Goal: Task Accomplishment & Management: Manage account settings

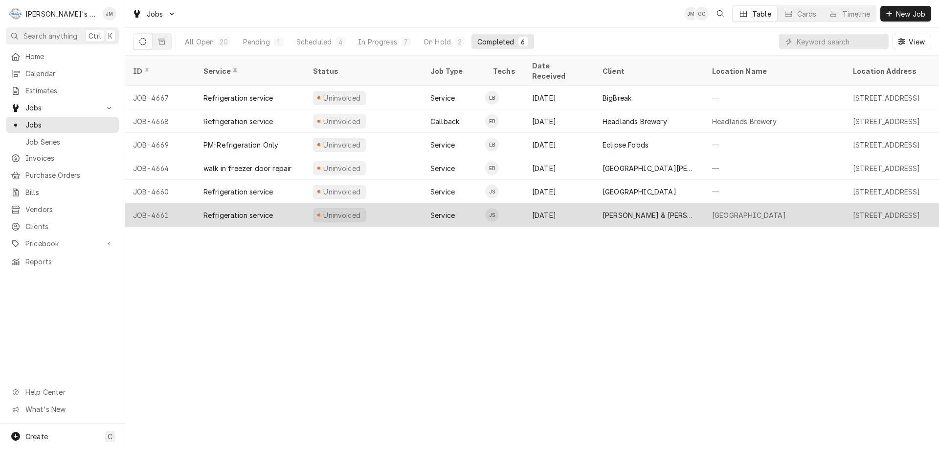
click at [616, 210] on div "[PERSON_NAME] & [PERSON_NAME] BBQ." at bounding box center [650, 215] width 94 height 10
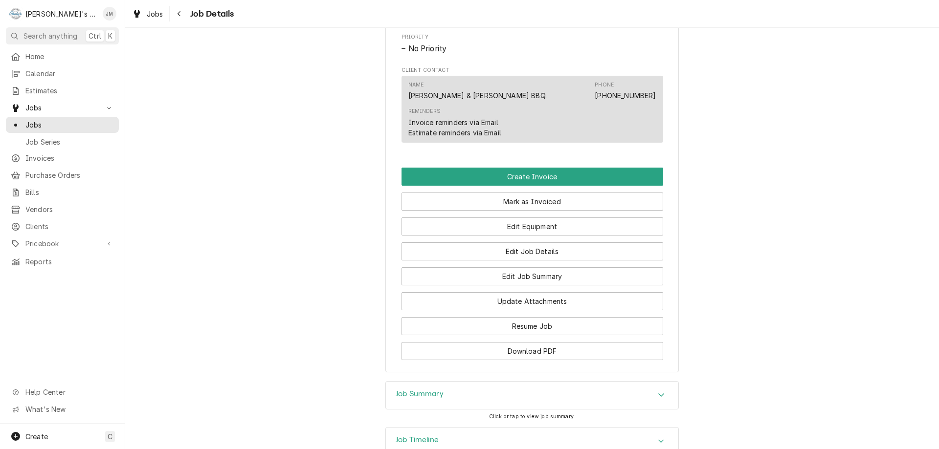
scroll to position [588, 0]
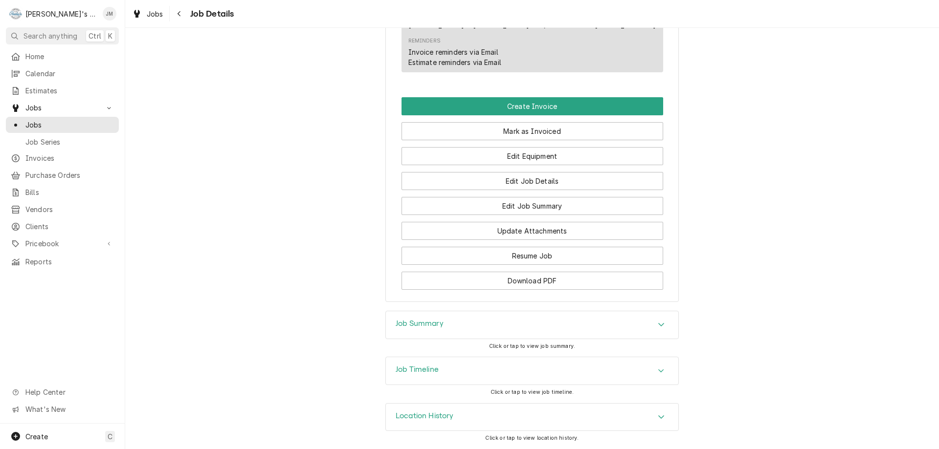
click at [434, 323] on h3 "Job Summary" at bounding box center [420, 323] width 48 height 9
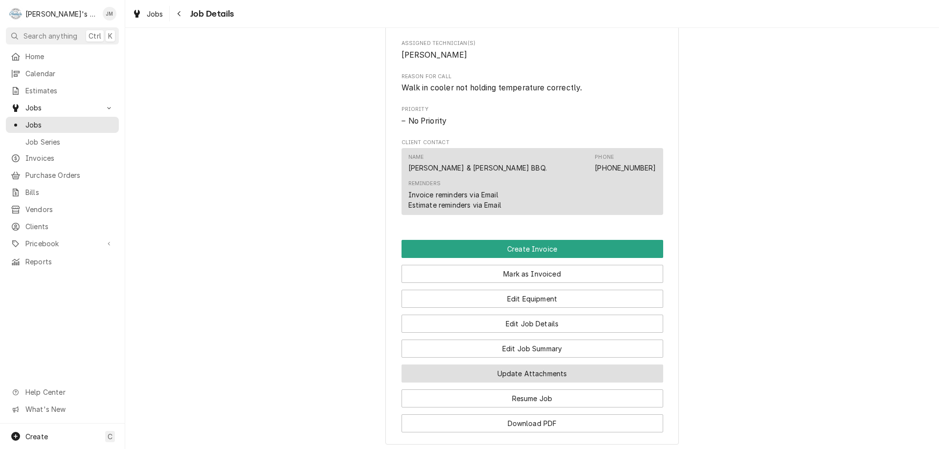
scroll to position [393, 0]
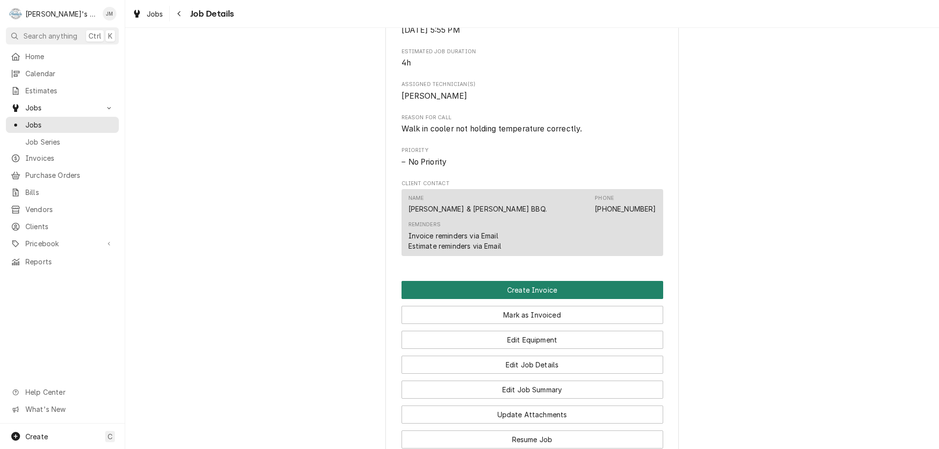
click at [511, 299] on button "Create Invoice" at bounding box center [533, 290] width 262 height 18
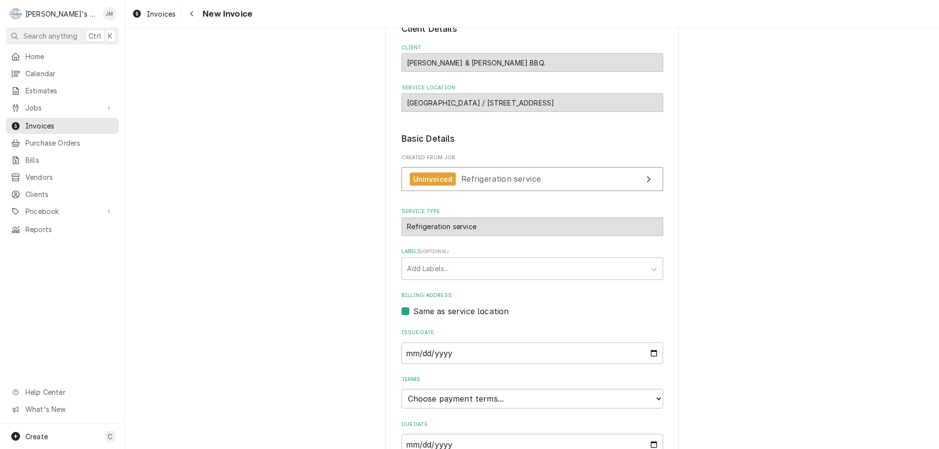
scroll to position [146, 0]
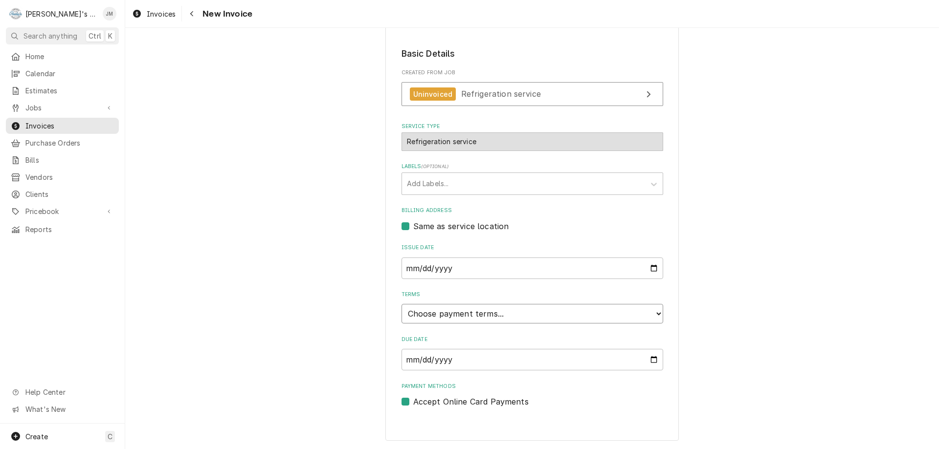
click at [454, 312] on select "Choose payment terms... Same Day Net 7 Net 14 Net 21 Net 30 Net 45 Net 60 Net 90" at bounding box center [533, 314] width 262 height 20
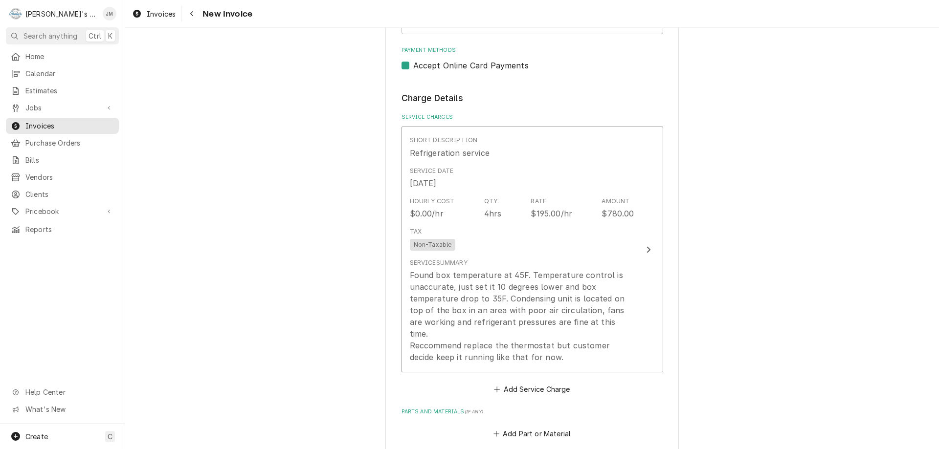
scroll to position [488, 0]
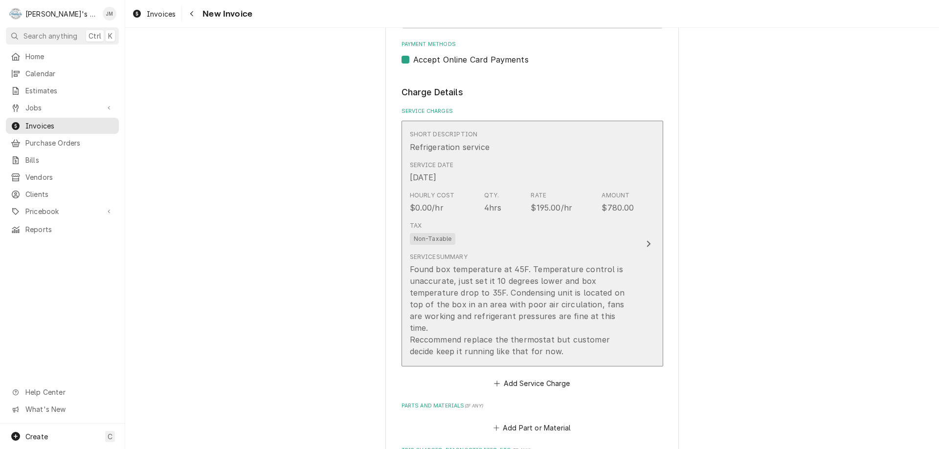
click at [646, 240] on icon "Update Line Item" at bounding box center [648, 244] width 5 height 8
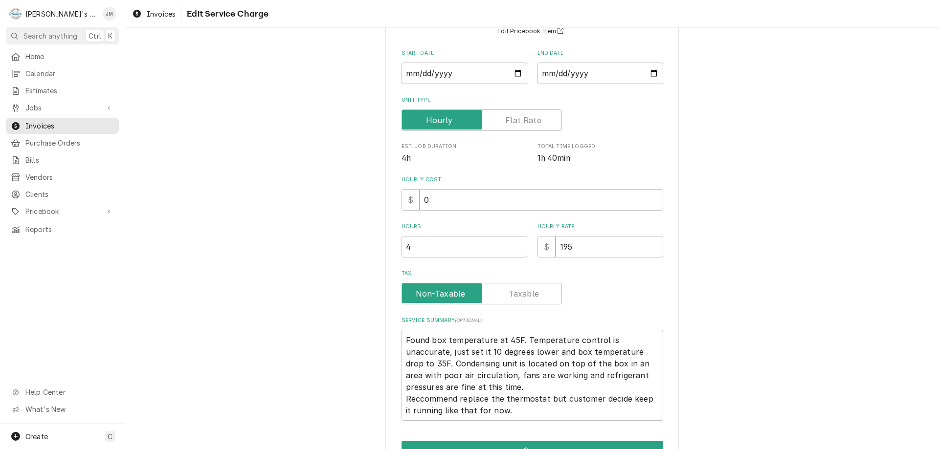
scroll to position [98, 0]
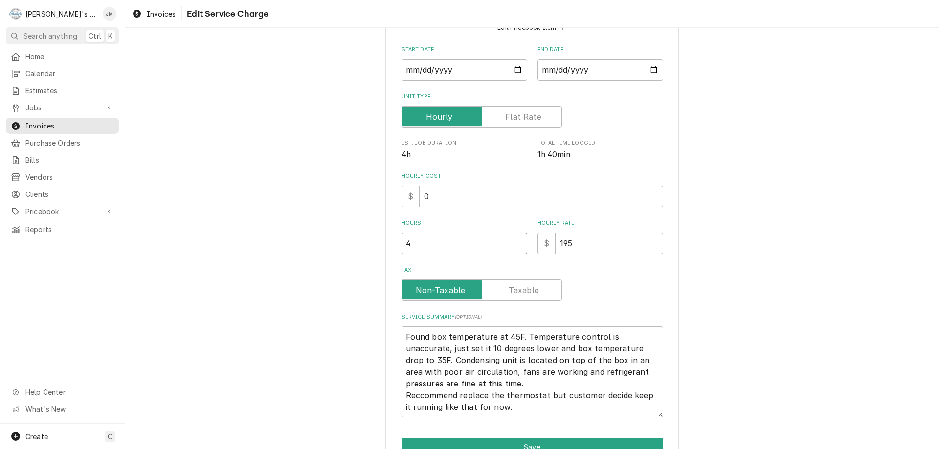
type textarea "x"
type input "3.5"
click at [515, 247] on input "3.5" at bounding box center [465, 244] width 126 height 22
click at [678, 303] on div "Use the fields below to edit this service charge Short Description Refrigeratio…" at bounding box center [532, 221] width 814 height 562
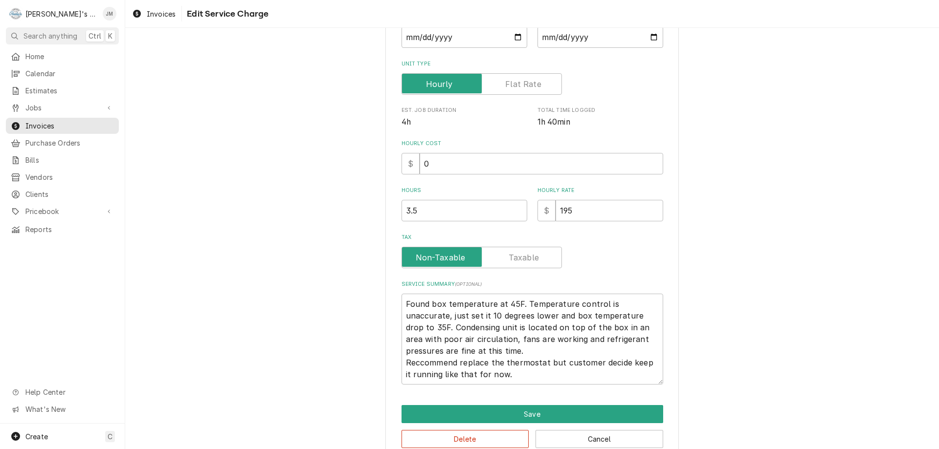
scroll to position [151, 0]
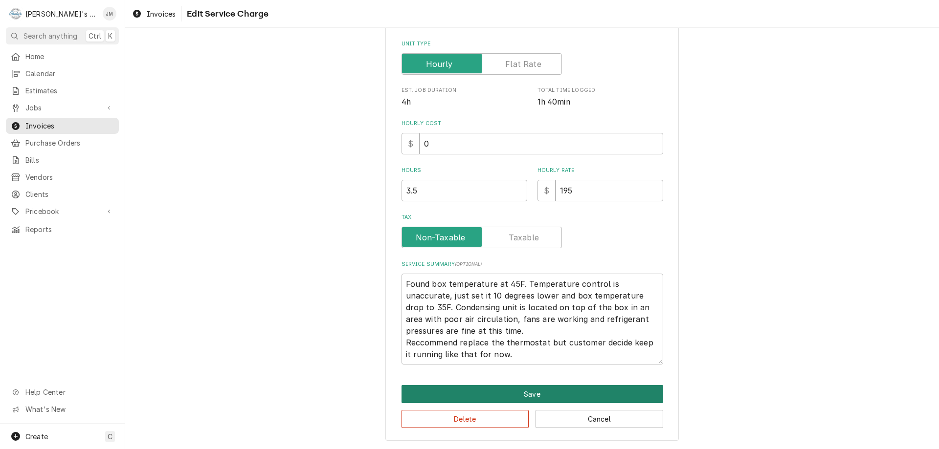
click at [550, 391] on button "Save" at bounding box center [533, 394] width 262 height 18
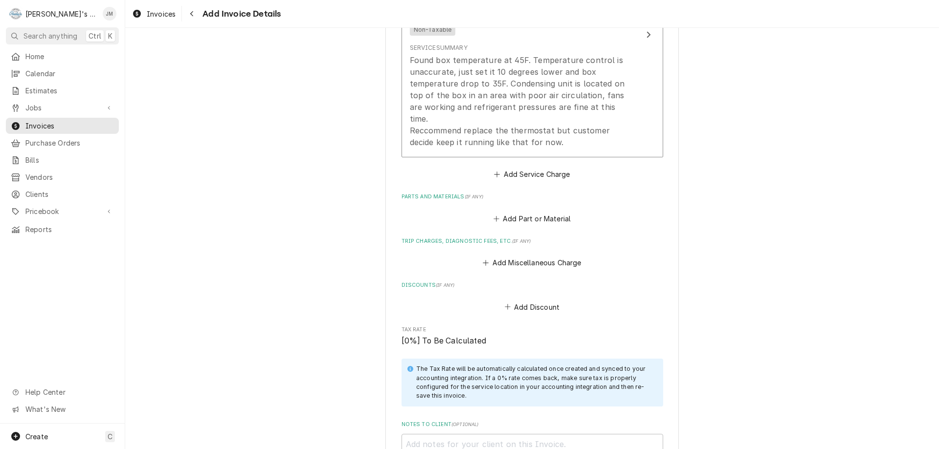
scroll to position [721, 0]
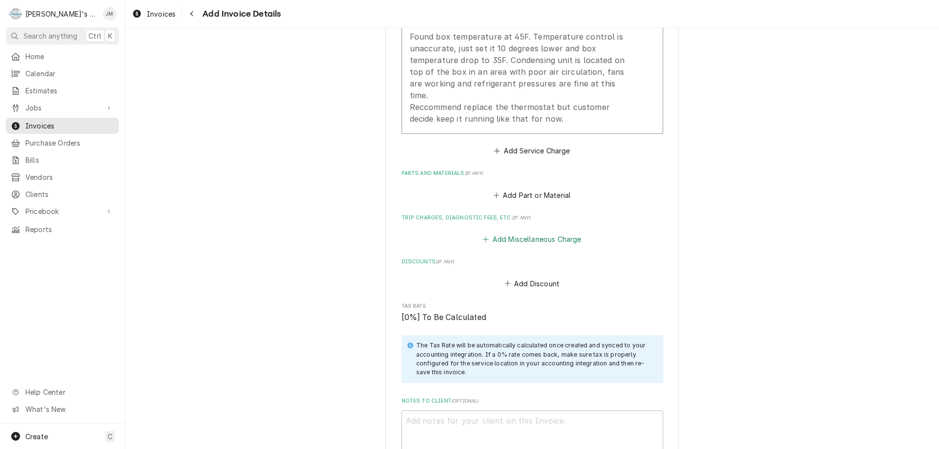
click at [555, 233] on button "Add Miscellaneous Charge" at bounding box center [532, 240] width 102 height 14
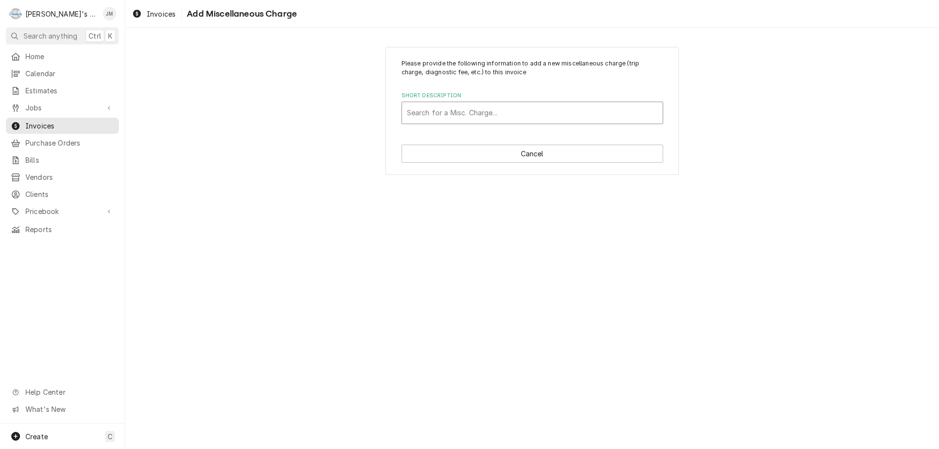
click at [496, 112] on div "Short Description" at bounding box center [532, 113] width 251 height 18
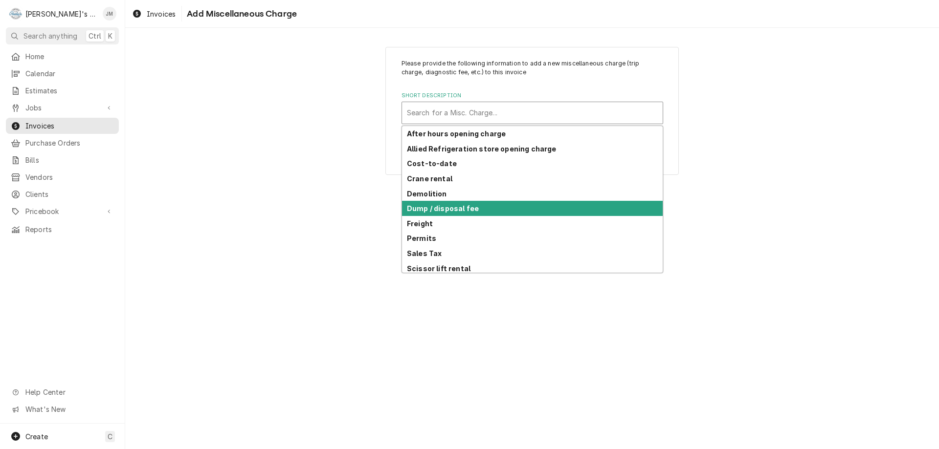
scroll to position [48, 0]
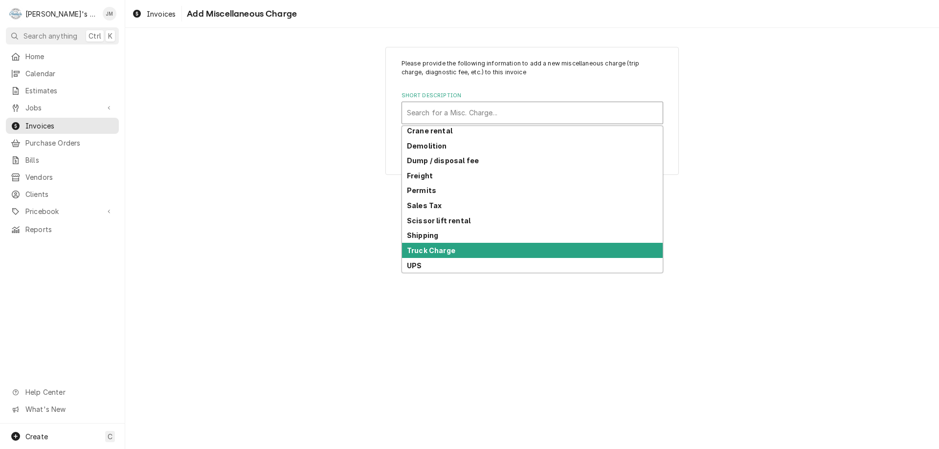
click at [573, 249] on div "Truck Charge" at bounding box center [532, 250] width 261 height 15
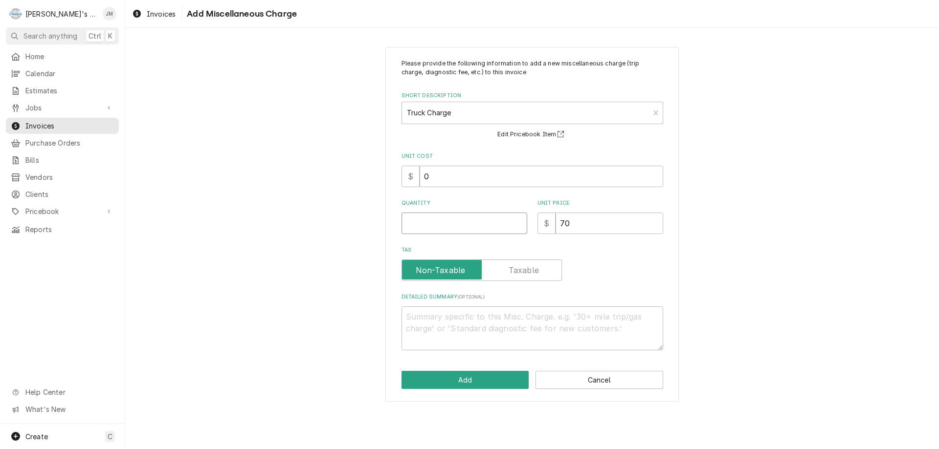
click at [500, 228] on input "Quantity" at bounding box center [465, 224] width 126 height 22
type textarea "x"
type input "1"
click at [479, 375] on button "Add" at bounding box center [466, 380] width 128 height 18
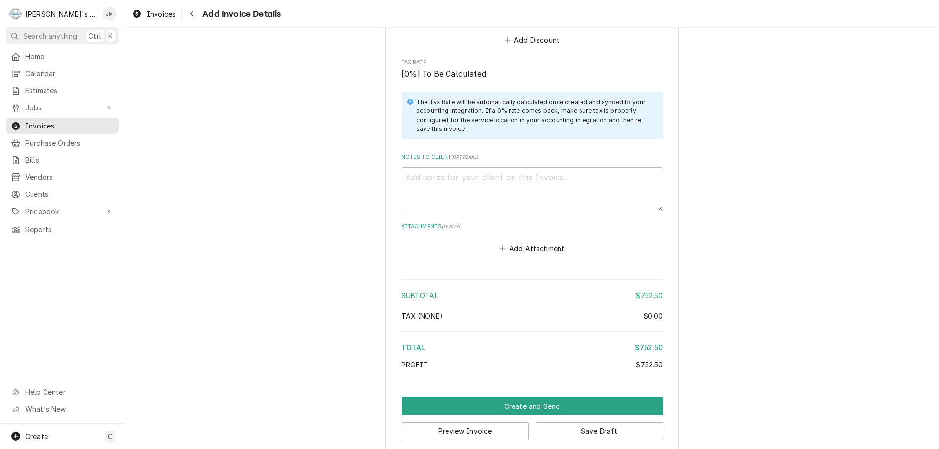
scroll to position [1073, 0]
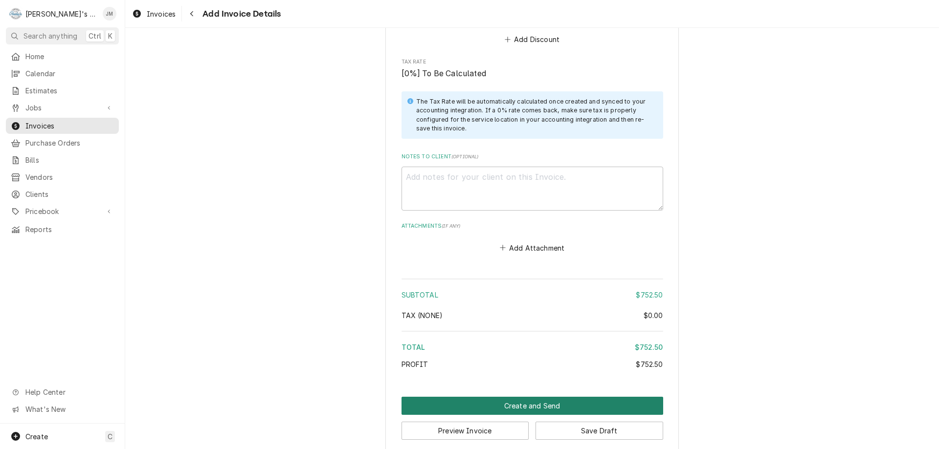
click at [506, 397] on button "Create and Send" at bounding box center [533, 406] width 262 height 18
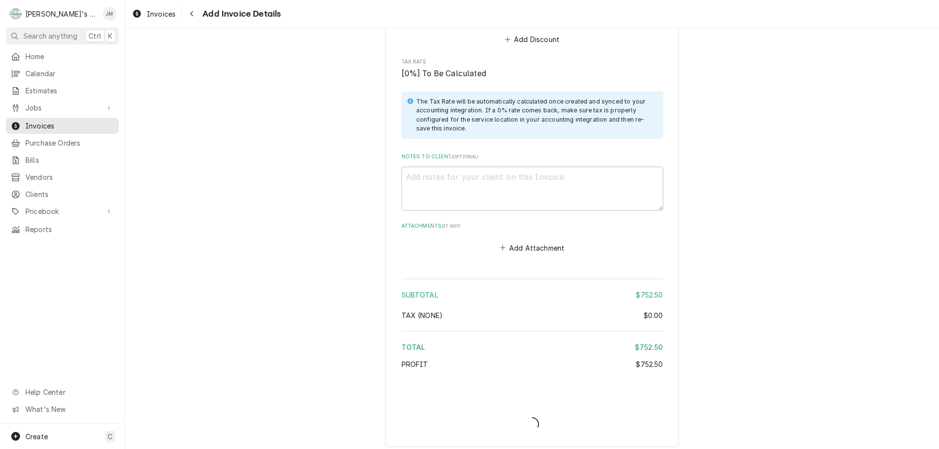
scroll to position [1068, 0]
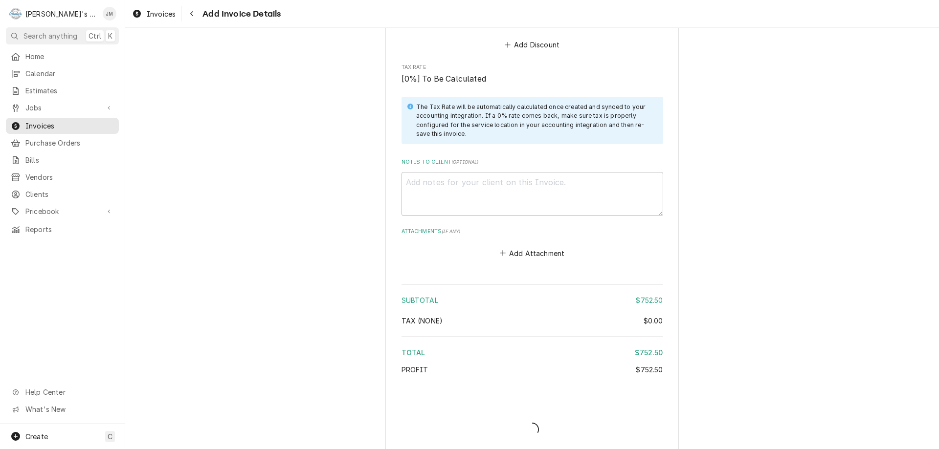
type textarea "x"
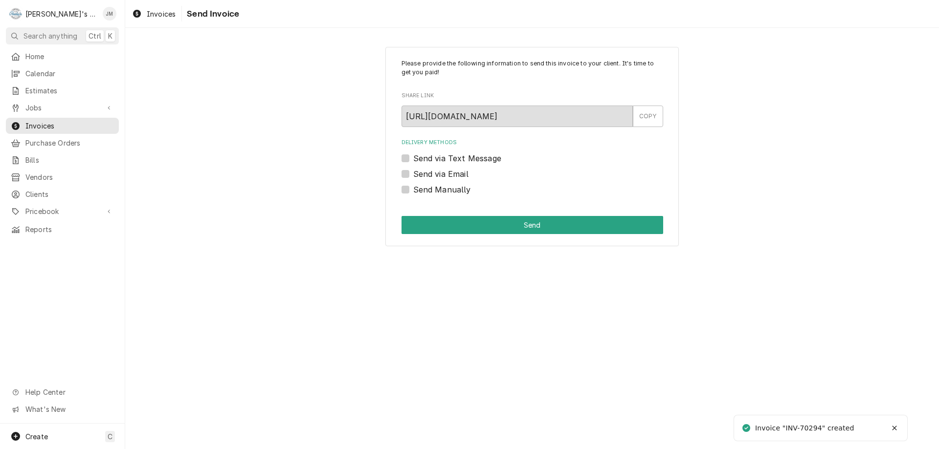
click at [456, 171] on label "Send via Email" at bounding box center [440, 174] width 55 height 12
click at [456, 171] on input "Send via Email" at bounding box center [544, 179] width 262 height 22
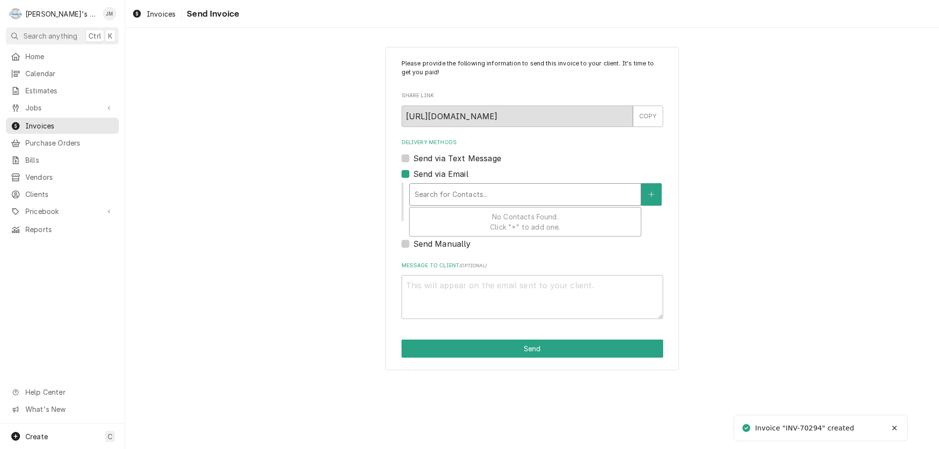
click at [459, 196] on div "Delivery Methods" at bounding box center [525, 195] width 221 height 18
click at [413, 174] on label "Send via Email" at bounding box center [440, 174] width 55 height 12
click at [413, 174] on input "Send via Email" at bounding box center [544, 179] width 262 height 22
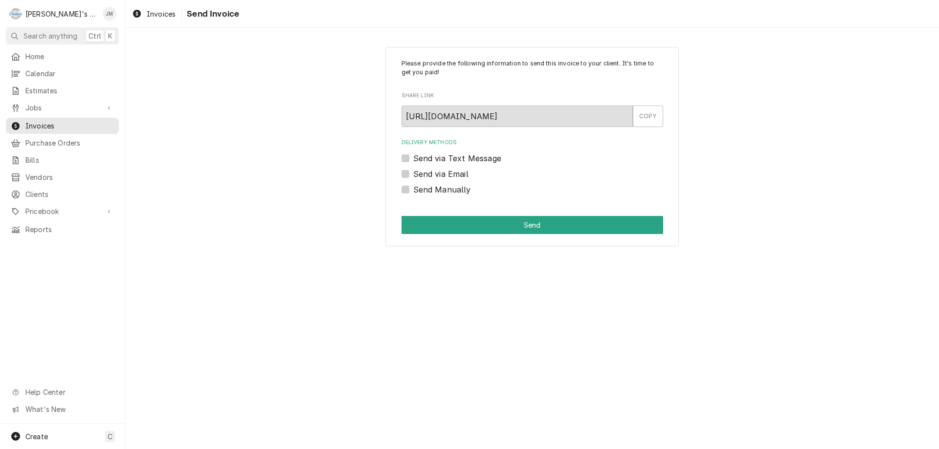
click at [449, 174] on label "Send via Email" at bounding box center [440, 174] width 55 height 12
click at [449, 174] on input "Send via Email" at bounding box center [544, 179] width 262 height 22
checkbox input "true"
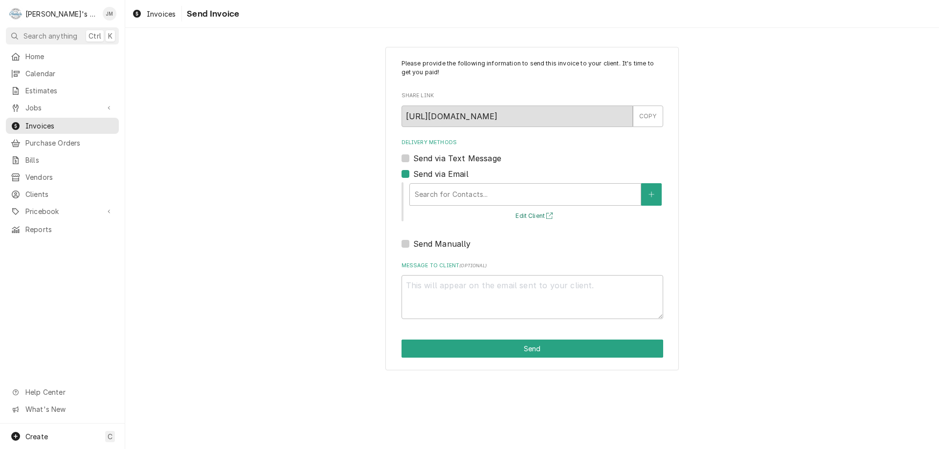
click at [529, 214] on button "Edit Client" at bounding box center [535, 216] width 43 height 12
type textarea "x"
click at [413, 245] on label "Send Manually" at bounding box center [442, 244] width 58 height 12
click at [413, 245] on input "Send Manually" at bounding box center [544, 249] width 262 height 22
checkbox input "true"
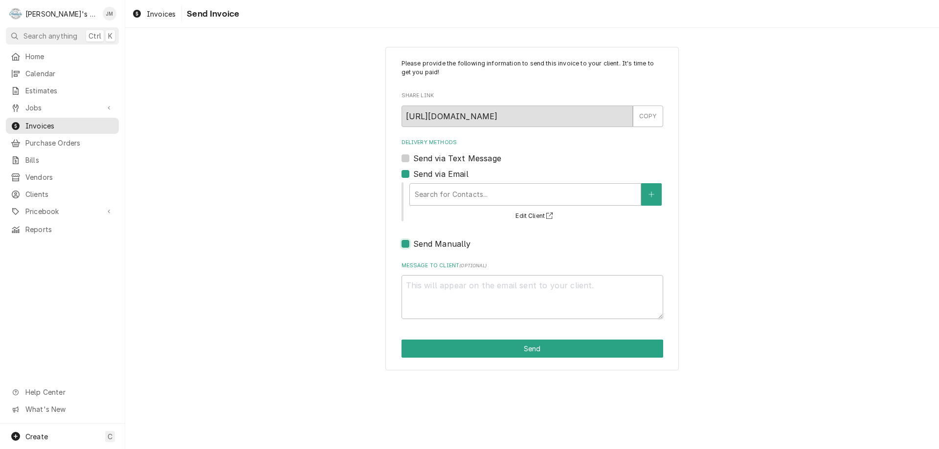
type textarea "x"
click at [413, 175] on label "Send via Email" at bounding box center [440, 174] width 55 height 12
click at [413, 175] on input "Send via Email" at bounding box center [544, 179] width 262 height 22
checkbox input "false"
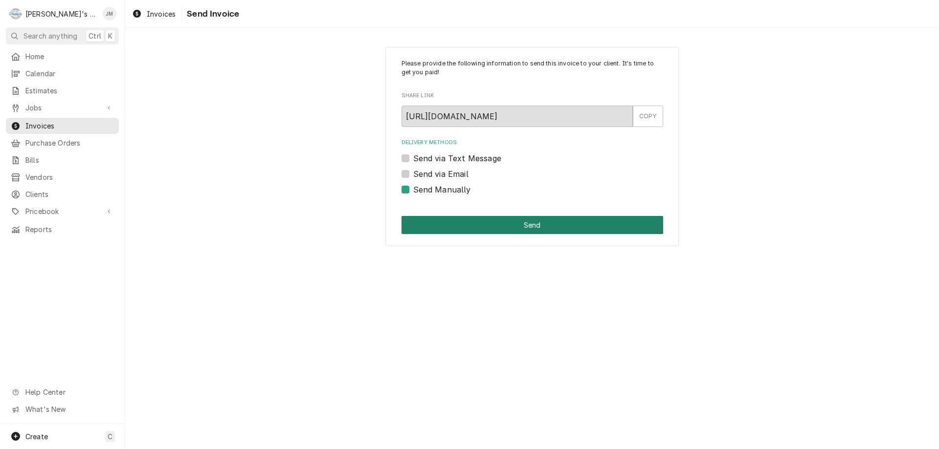
click at [517, 226] on button "Send" at bounding box center [533, 225] width 262 height 18
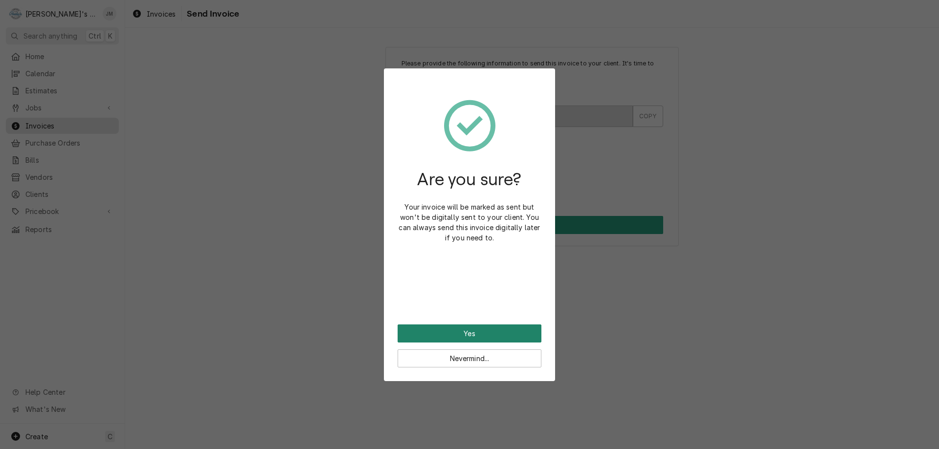
click at [468, 331] on button "Yes" at bounding box center [470, 334] width 144 height 18
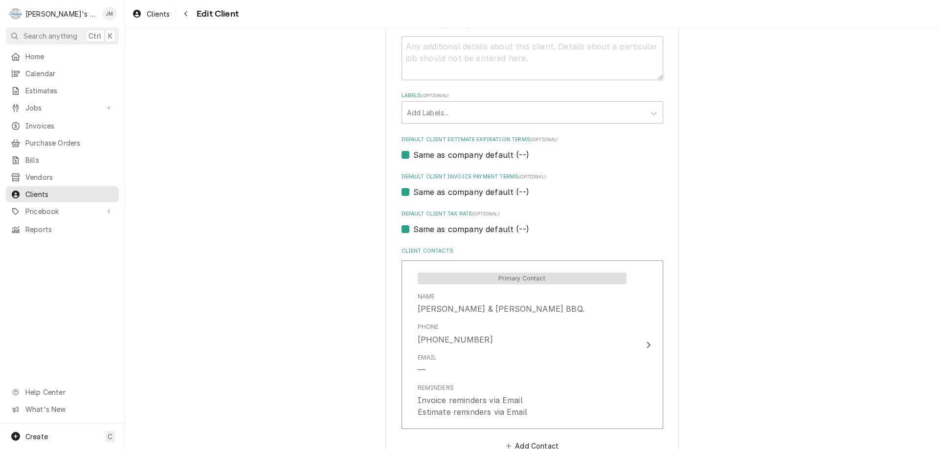
scroll to position [391, 0]
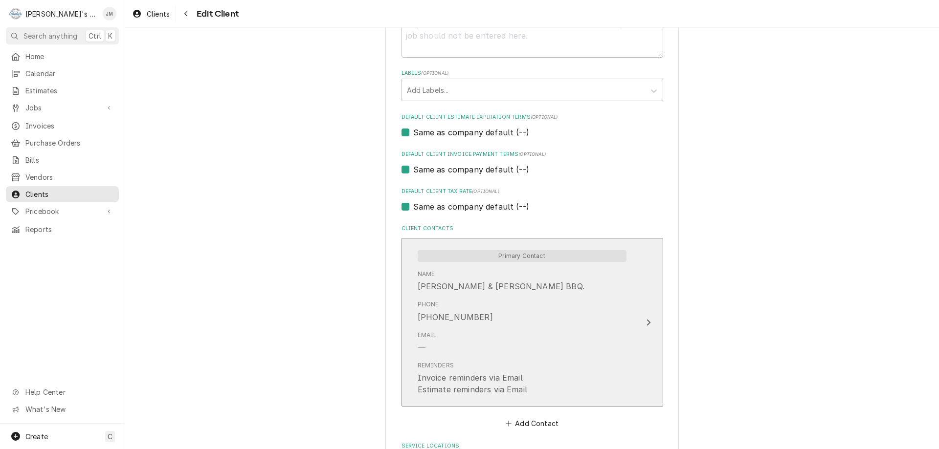
click at [646, 319] on icon "Update Contact" at bounding box center [648, 323] width 5 height 8
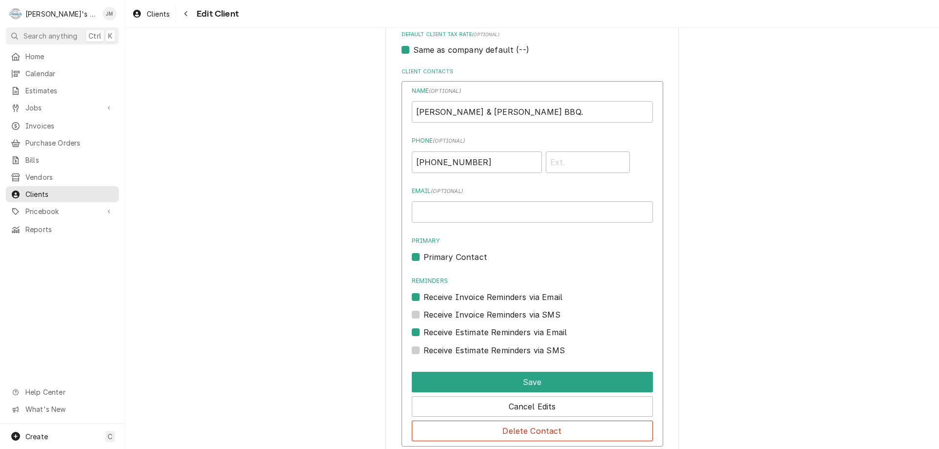
scroll to position [489, 0]
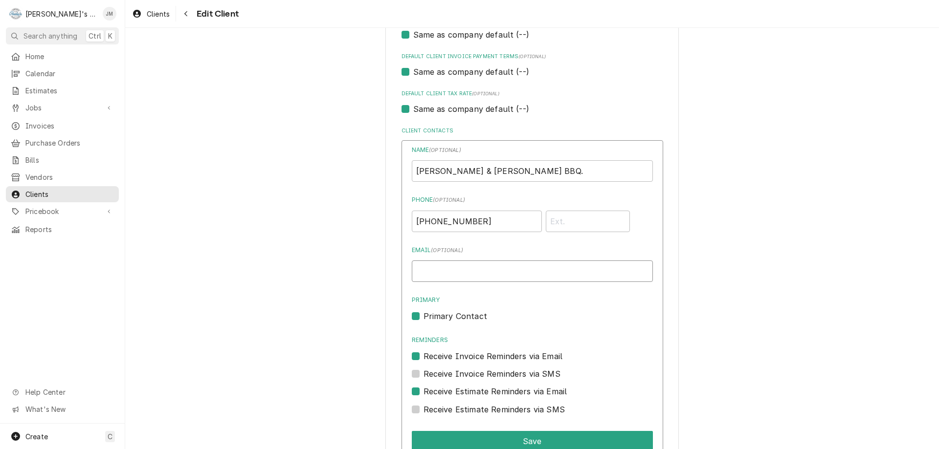
click at [522, 270] on input "Email ( optional )" at bounding box center [532, 272] width 241 height 22
type input "[EMAIL_ADDRESS][DOMAIN_NAME]"
click at [800, 315] on div "Please provide the following information about your client: Client Type Industr…" at bounding box center [532, 119] width 814 height 1140
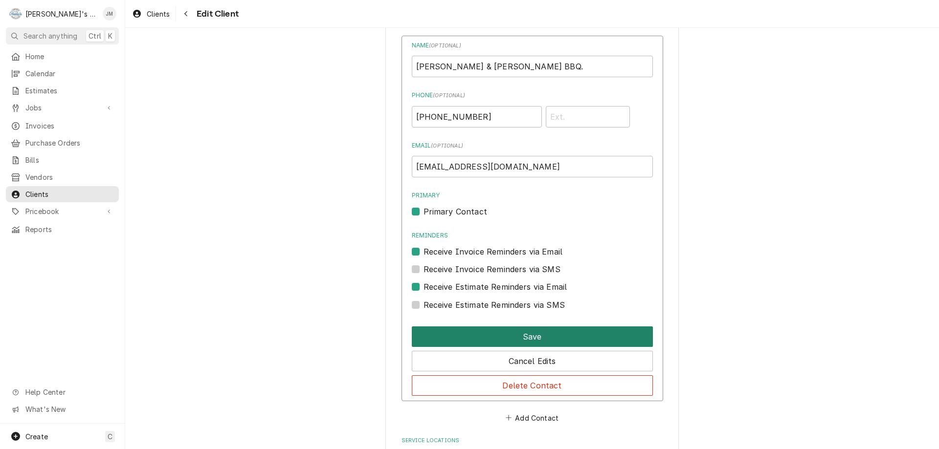
scroll to position [582, 0]
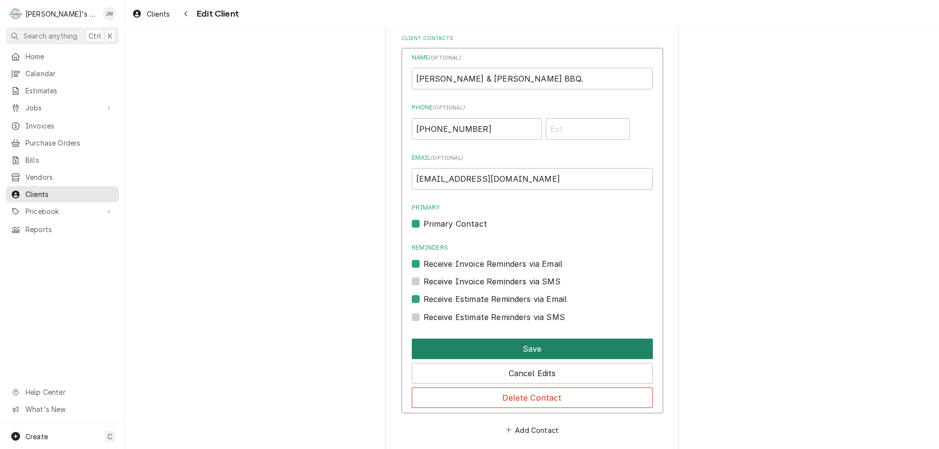
click at [533, 344] on button "Save" at bounding box center [532, 349] width 241 height 21
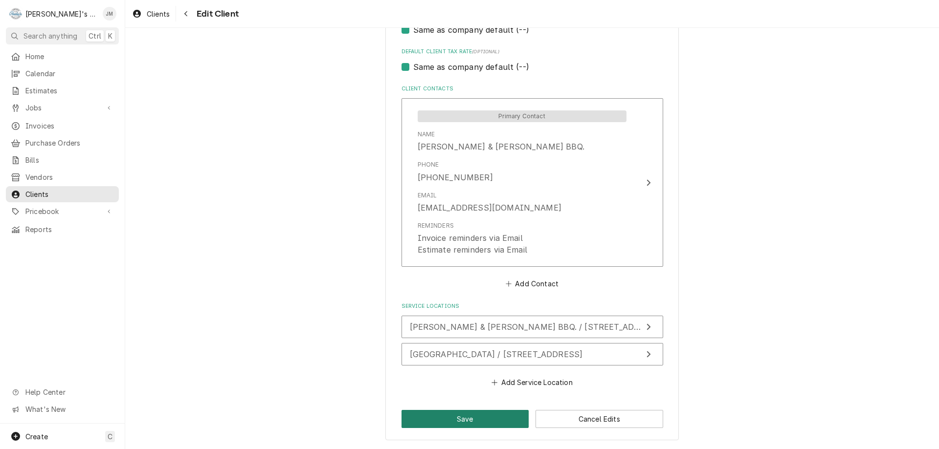
click at [468, 418] on button "Save" at bounding box center [466, 419] width 128 height 18
type textarea "x"
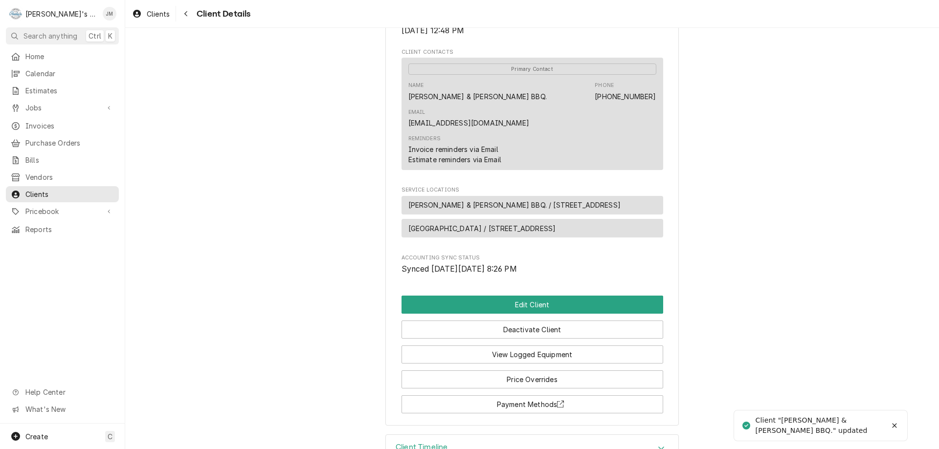
scroll to position [303, 0]
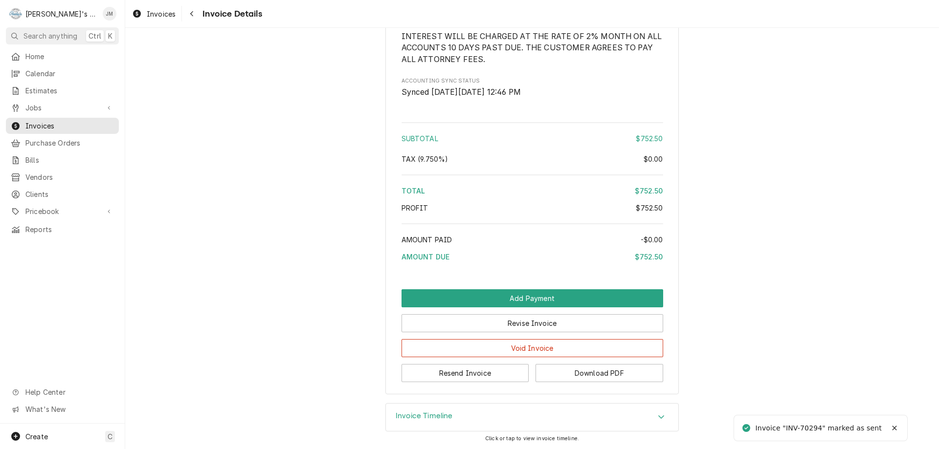
scroll to position [1135, 0]
click at [588, 373] on button "Download PDF" at bounding box center [600, 373] width 128 height 18
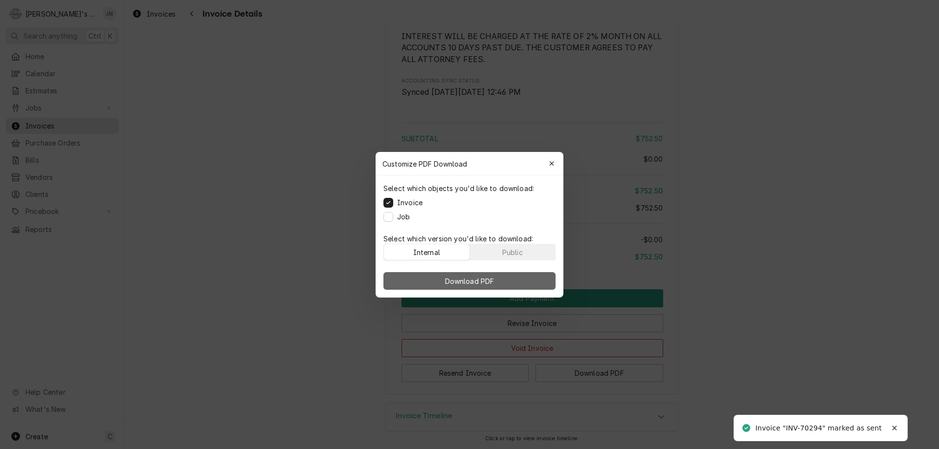
click at [471, 277] on span "Download PDF" at bounding box center [469, 281] width 53 height 10
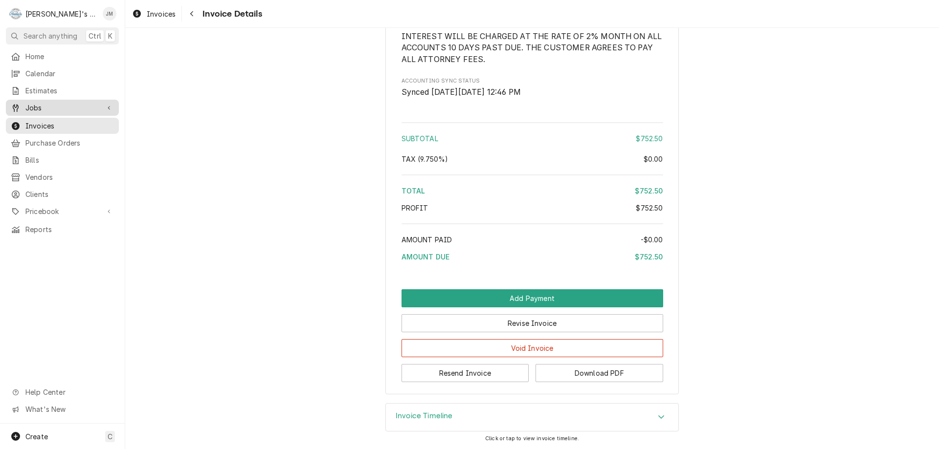
click at [36, 111] on link "Jobs" at bounding box center [62, 108] width 113 height 16
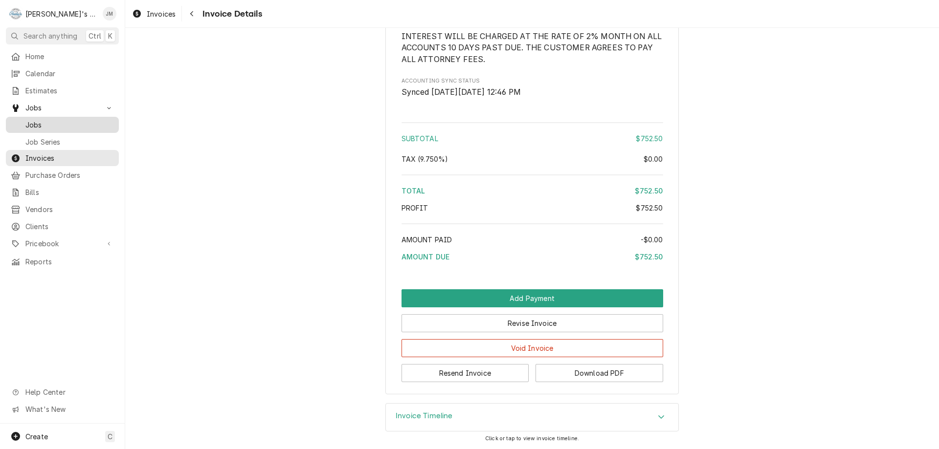
click at [34, 123] on span "Jobs" at bounding box center [69, 125] width 89 height 10
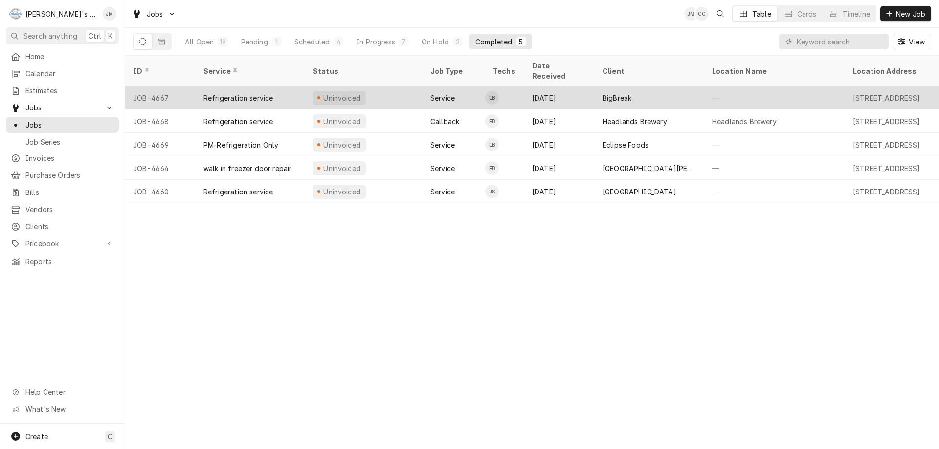
click at [618, 93] on div "BigBreak" at bounding box center [617, 98] width 29 height 10
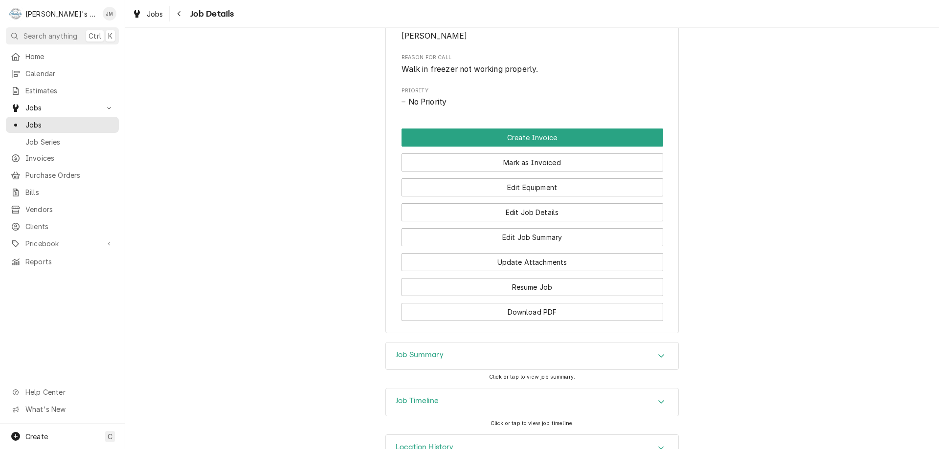
scroll to position [484, 0]
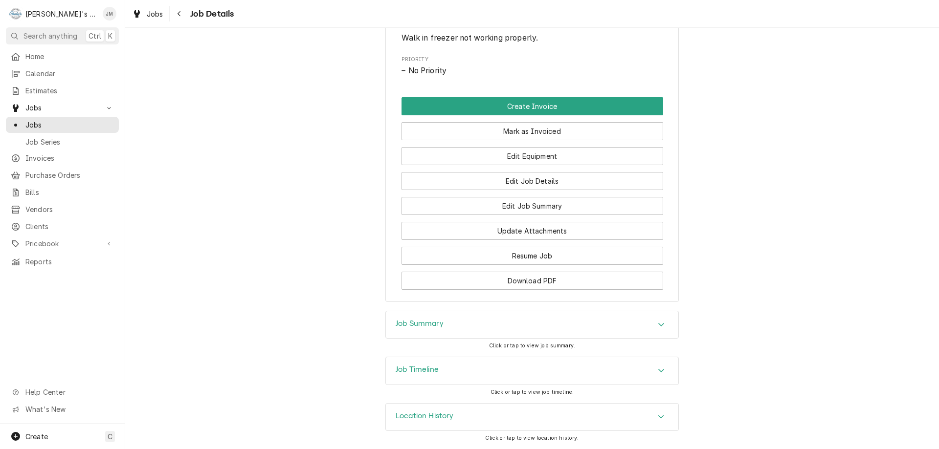
click at [427, 321] on h3 "Job Summary" at bounding box center [420, 323] width 48 height 9
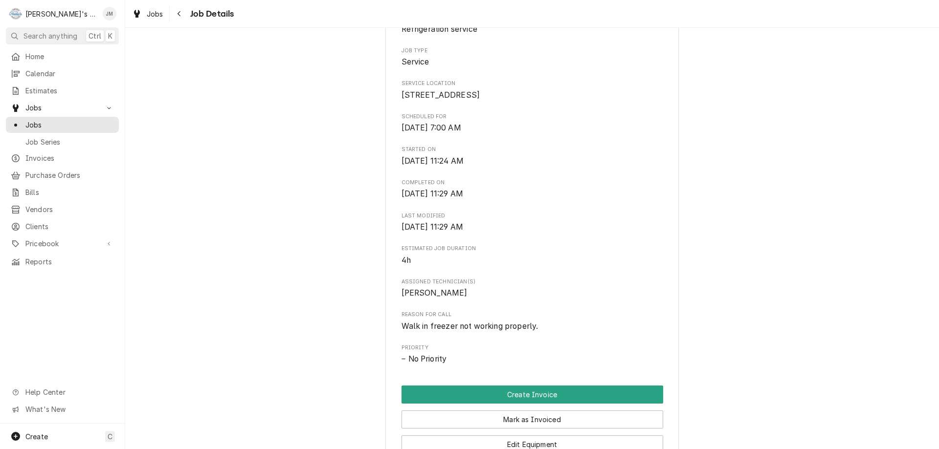
scroll to position [98, 0]
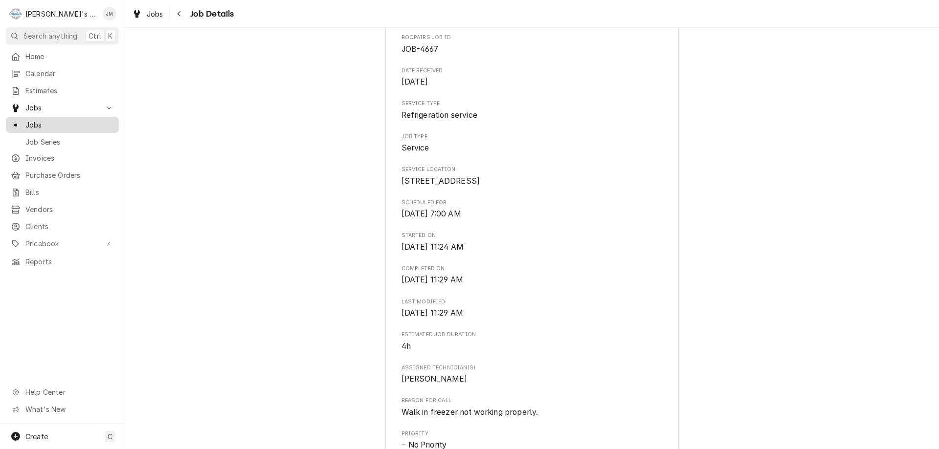
click at [30, 123] on span "Jobs" at bounding box center [69, 125] width 89 height 10
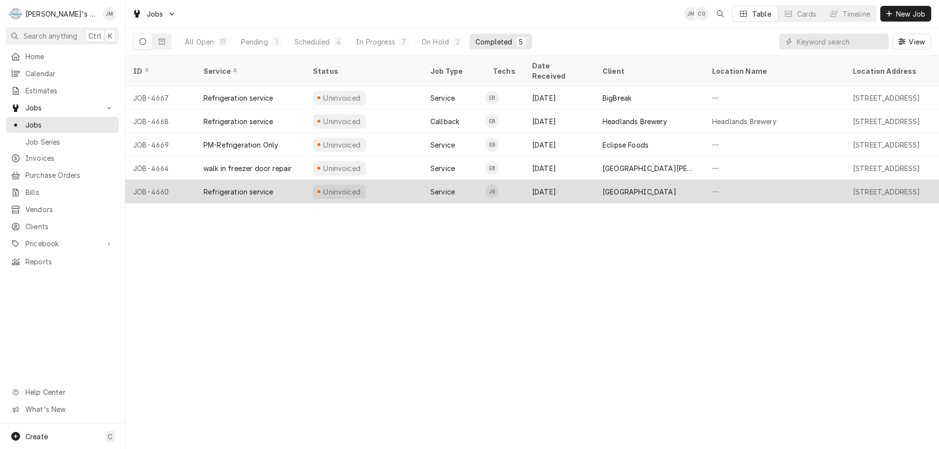
click at [657, 187] on div "[GEOGRAPHIC_DATA]" at bounding box center [640, 192] width 74 height 10
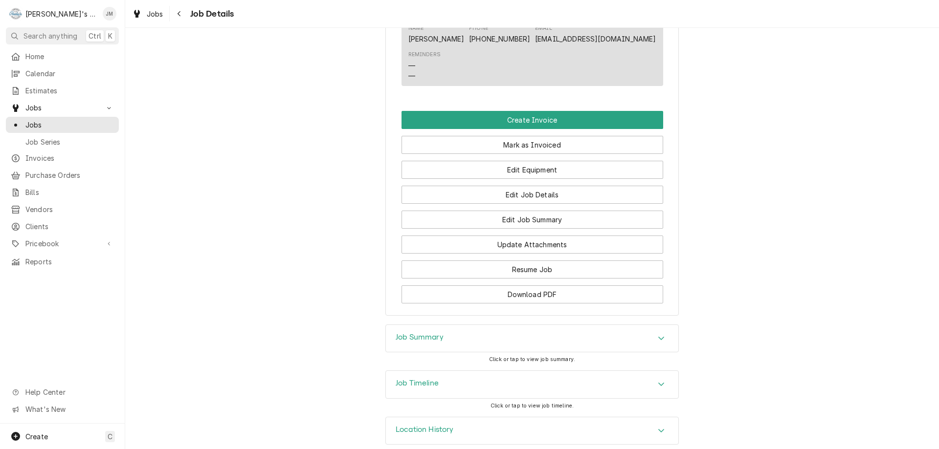
scroll to position [631, 0]
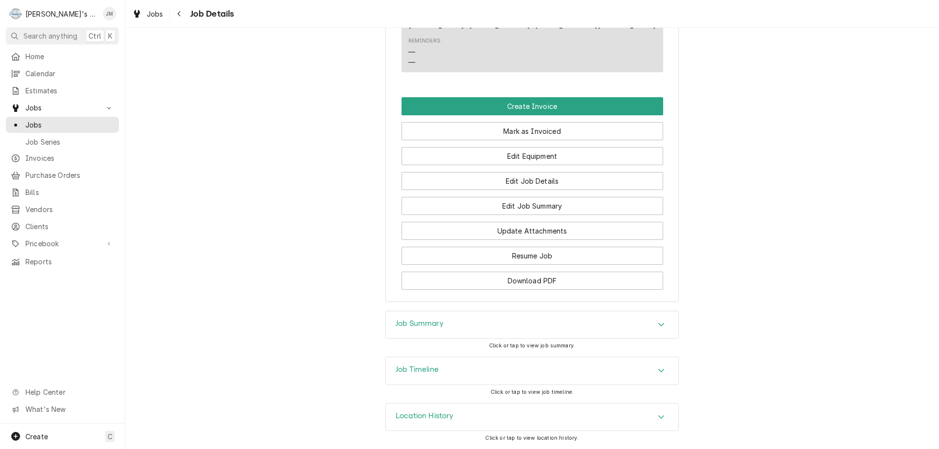
click at [428, 323] on h3 "Job Summary" at bounding box center [420, 323] width 48 height 9
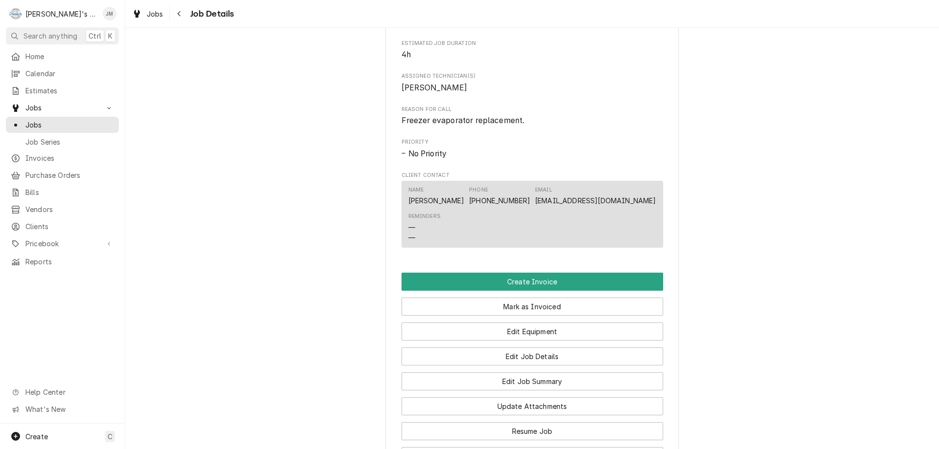
scroll to position [435, 0]
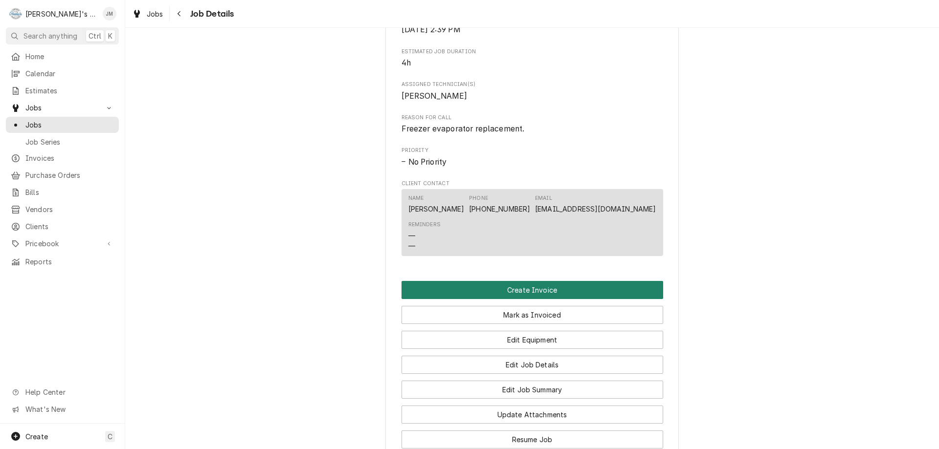
click at [506, 299] on button "Create Invoice" at bounding box center [533, 290] width 262 height 18
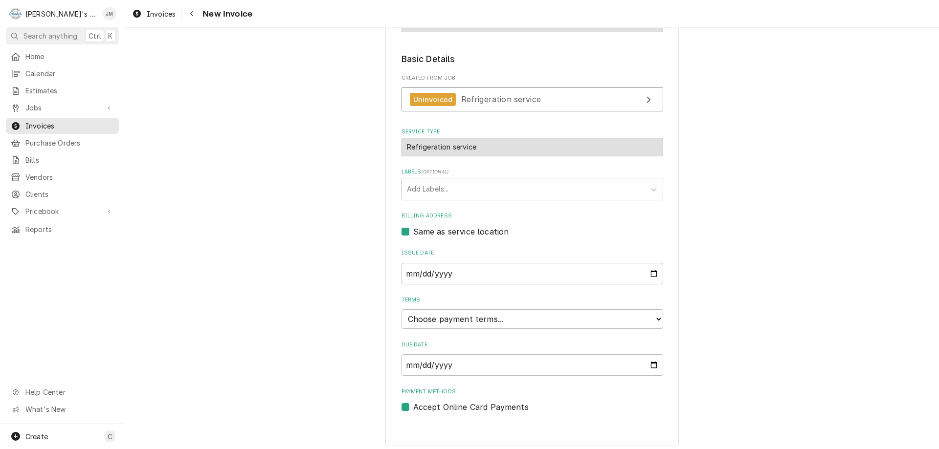
scroll to position [146, 0]
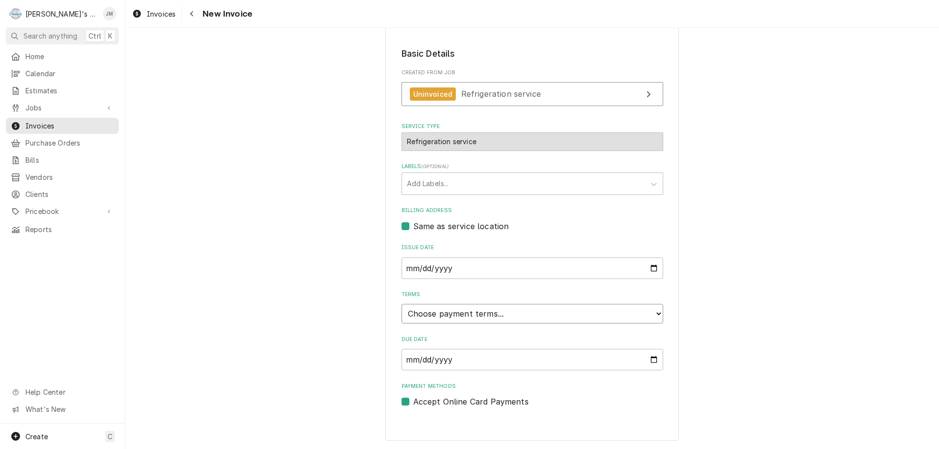
click at [641, 309] on select "Choose payment terms... Same Day Net 7 Net 14 Net 21 Net 30 Net 45 Net 60 Net 90" at bounding box center [533, 314] width 262 height 20
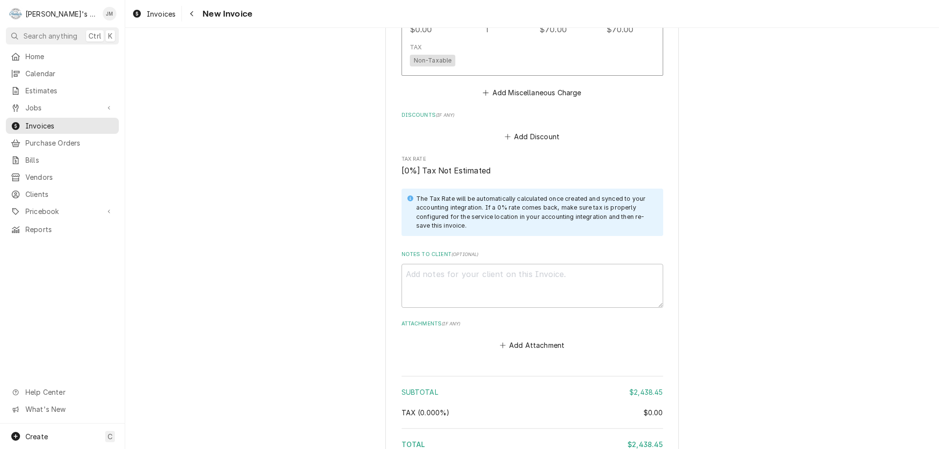
scroll to position [1621, 0]
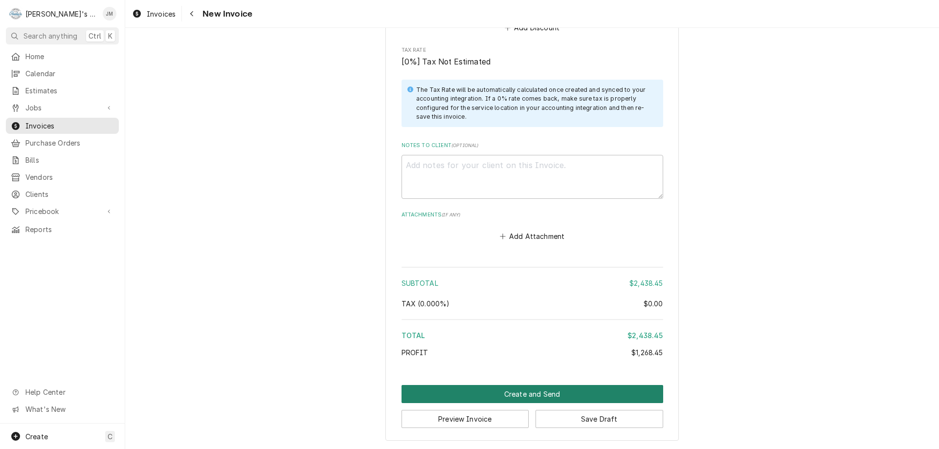
click at [524, 395] on button "Create and Send" at bounding box center [533, 394] width 262 height 18
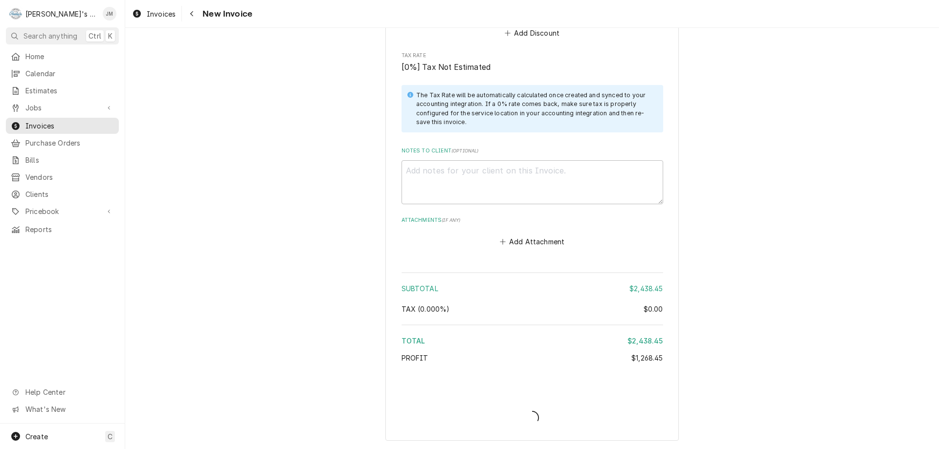
type textarea "x"
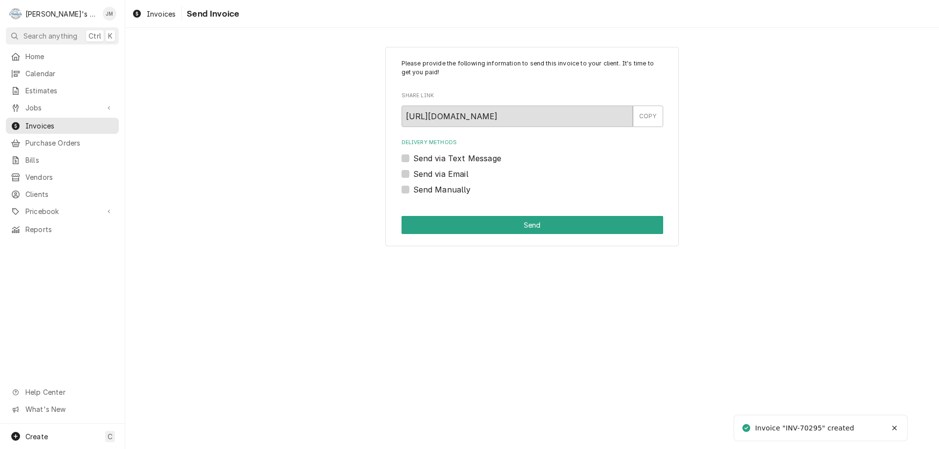
click at [422, 188] on label "Send Manually" at bounding box center [442, 190] width 58 height 12
click at [422, 188] on input "Send Manually" at bounding box center [544, 195] width 262 height 22
checkbox input "true"
click at [476, 222] on button "Send" at bounding box center [533, 225] width 262 height 18
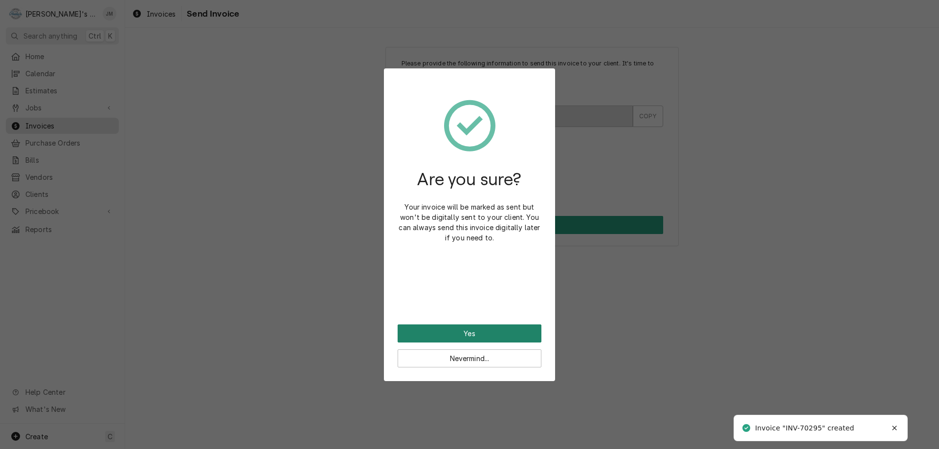
click at [478, 333] on button "Yes" at bounding box center [470, 334] width 144 height 18
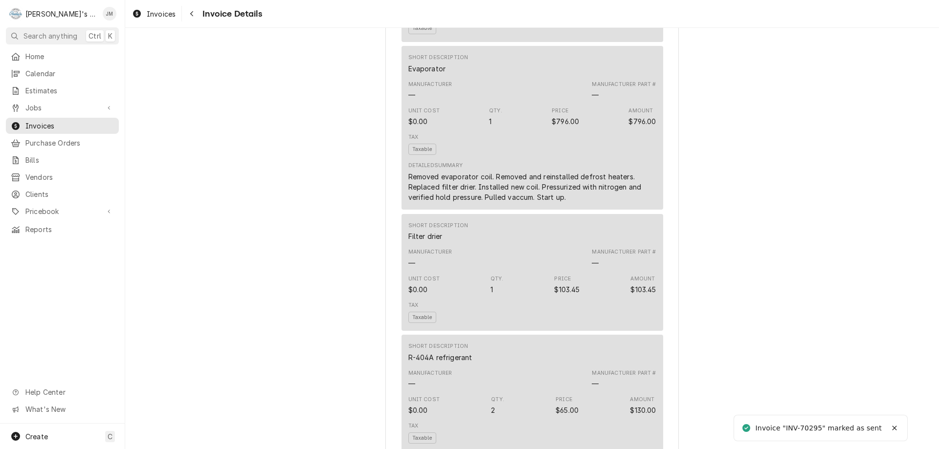
scroll to position [1593, 0]
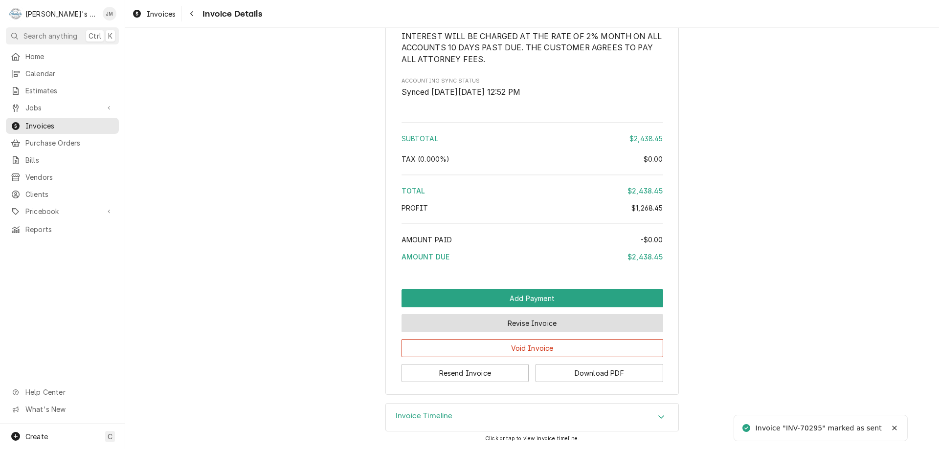
click at [482, 327] on button "Revise Invoice" at bounding box center [533, 323] width 262 height 18
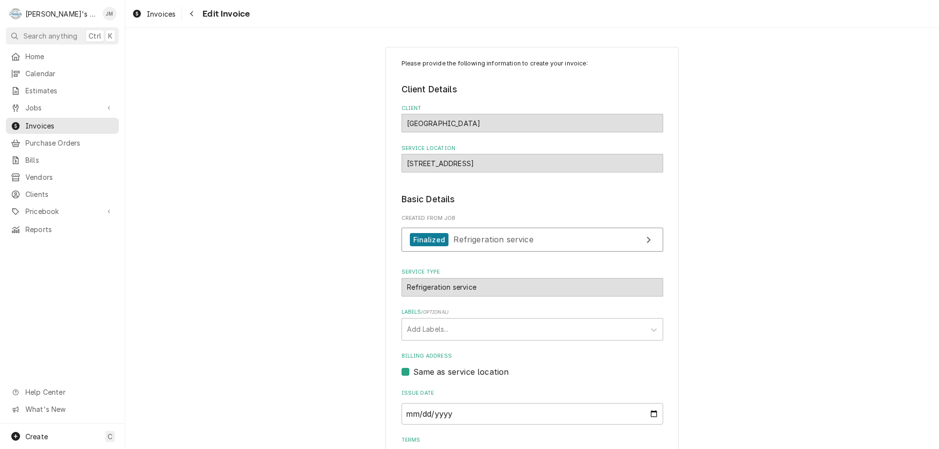
scroll to position [1643, 0]
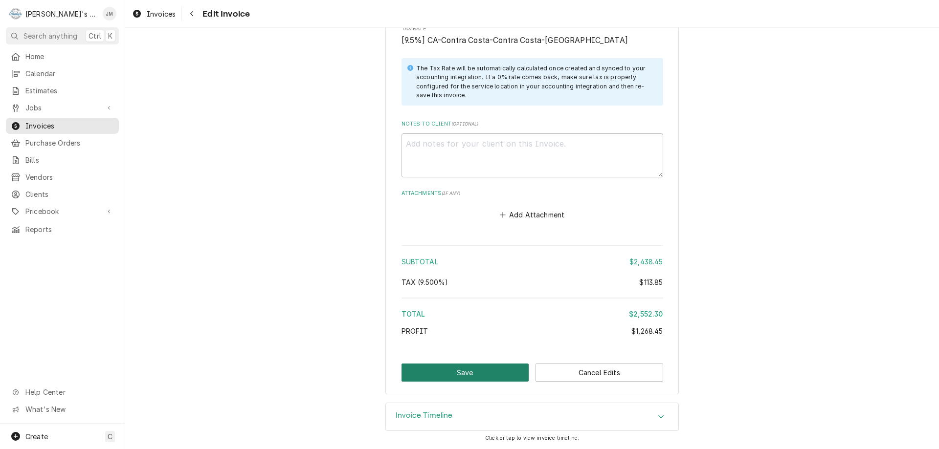
click at [477, 379] on button "Save" at bounding box center [466, 373] width 128 height 18
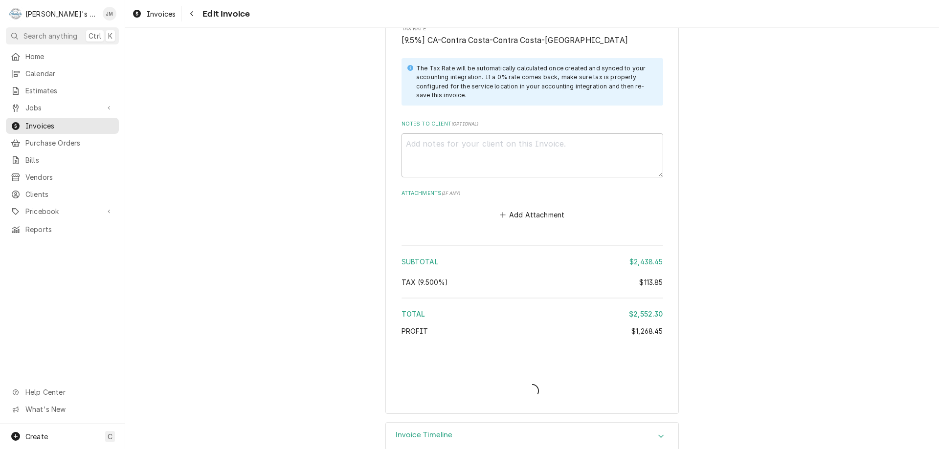
type textarea "x"
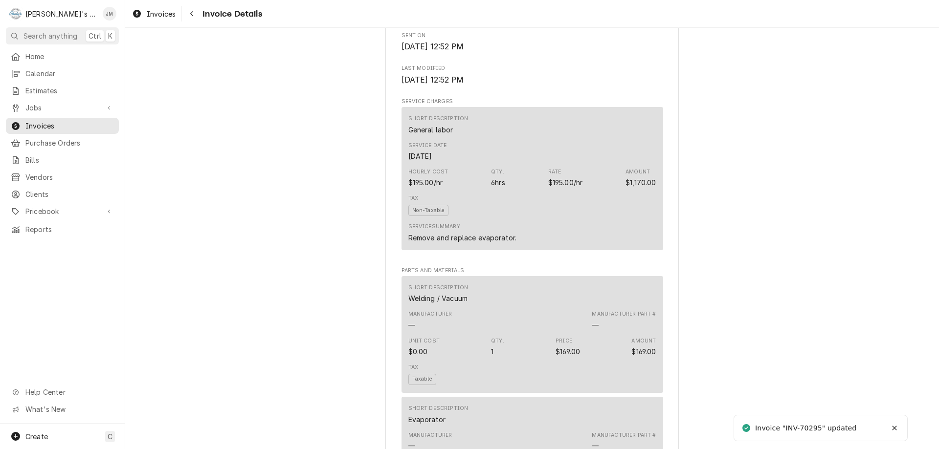
scroll to position [1593, 0]
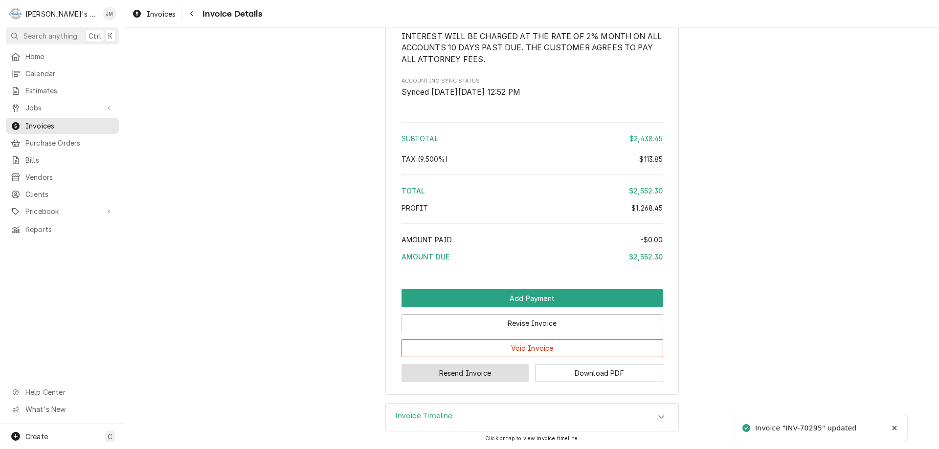
click at [471, 375] on button "Resend Invoice" at bounding box center [466, 373] width 128 height 18
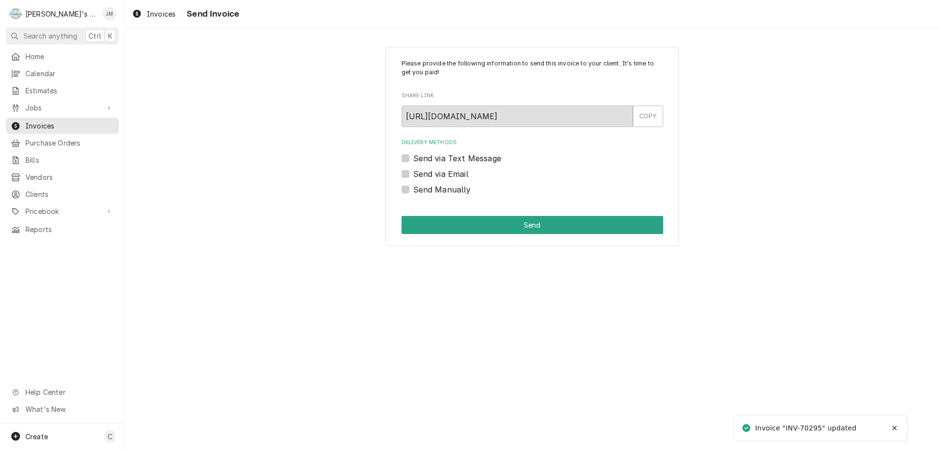
click at [436, 176] on label "Send via Email" at bounding box center [440, 174] width 55 height 12
click at [436, 176] on input "Send via Email" at bounding box center [544, 179] width 262 height 22
checkbox input "true"
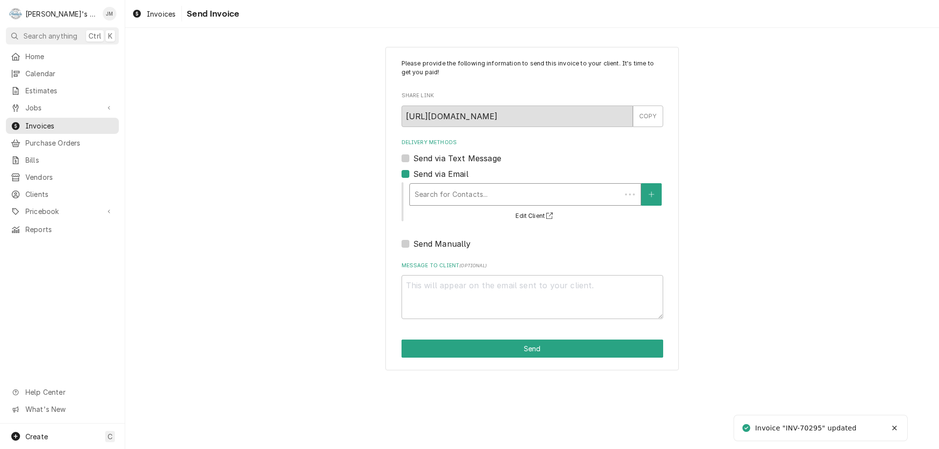
click at [438, 186] on div "Delivery Methods" at bounding box center [516, 195] width 202 height 18
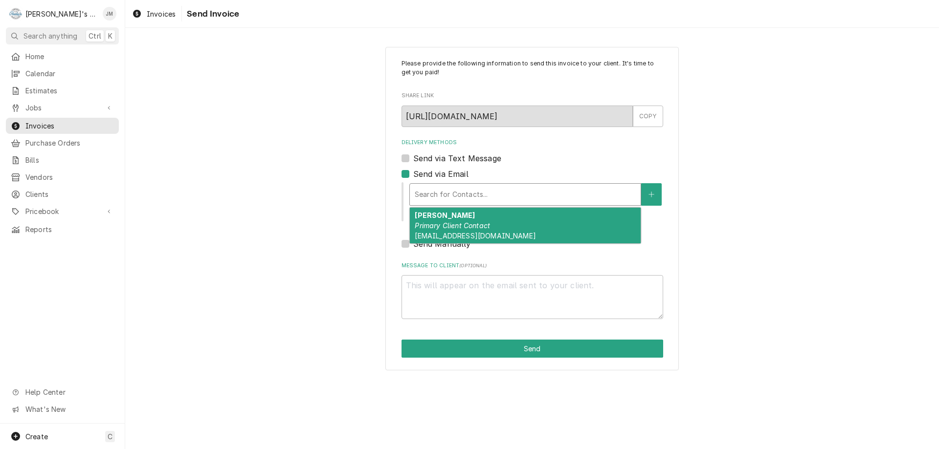
click at [453, 226] on em "Primary Client Contact" at bounding box center [452, 226] width 75 height 8
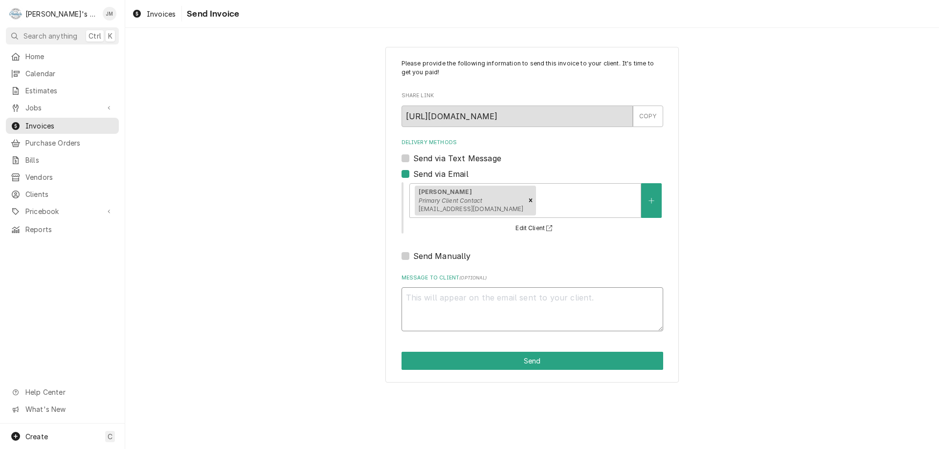
click at [480, 307] on textarea "Message to Client ( optional )" at bounding box center [533, 310] width 262 height 44
type textarea "x"
type textarea "T"
type textarea "x"
type textarea "Th"
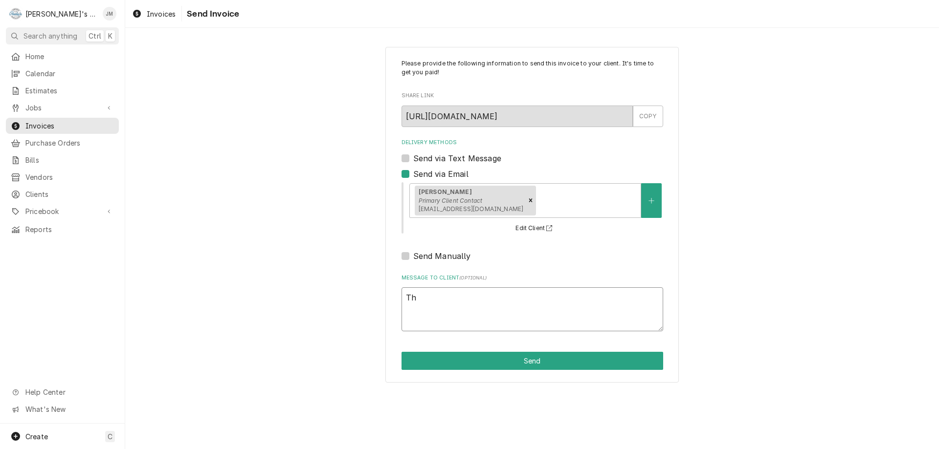
type textarea "x"
type textarea "Tha"
type textarea "x"
type textarea "Than"
type textarea "x"
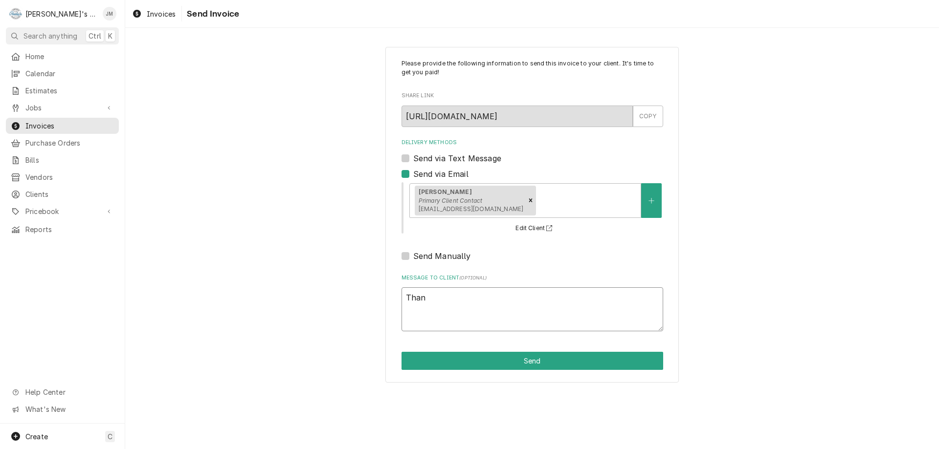
type textarea "Thank"
type textarea "x"
type textarea "Thank"
type textarea "x"
type textarea "Thank y"
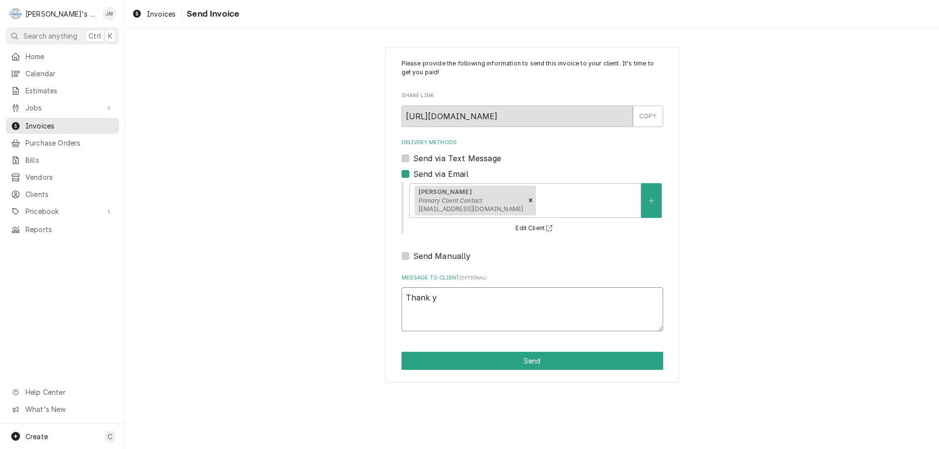
type textarea "x"
type textarea "Thank yo"
type textarea "x"
type textarea "Thank you"
type textarea "x"
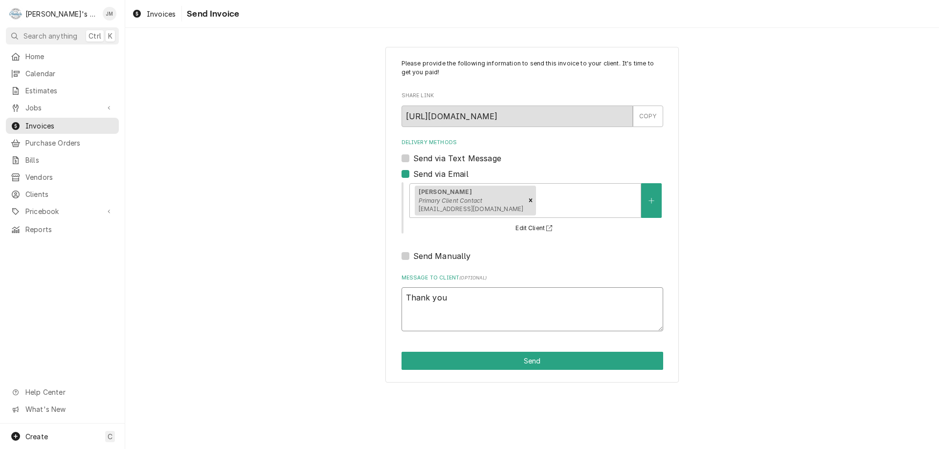
type textarea "Thank you"
type textarea "x"
type textarea "Thank you f"
type textarea "x"
type textarea "Thank you fo"
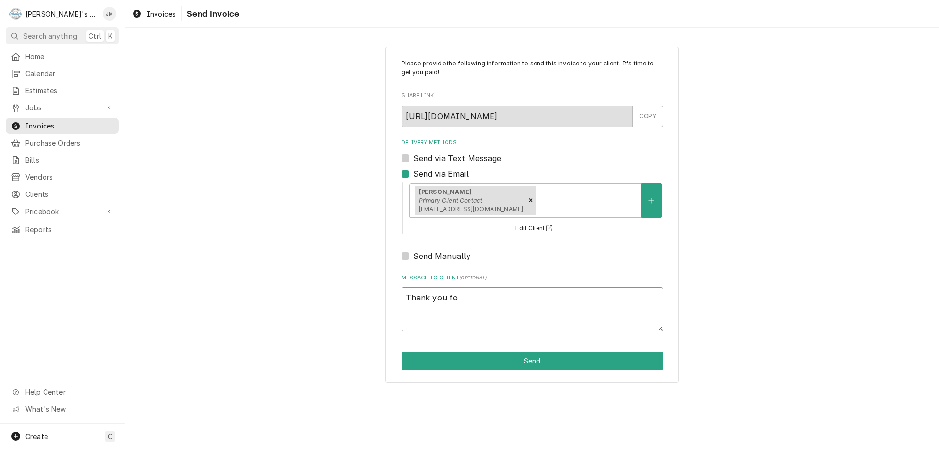
type textarea "x"
type textarea "Thank you for"
type textarea "x"
type textarea "Thank you for"
type textarea "x"
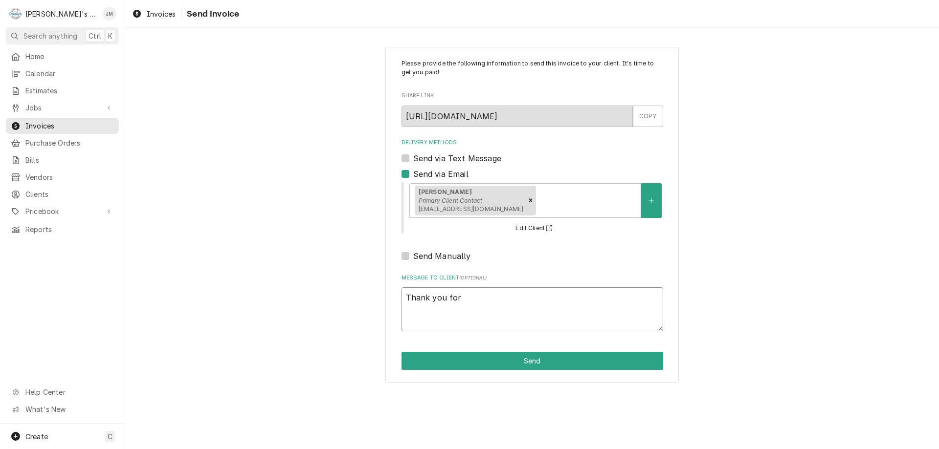
type textarea "Thank you for y"
type textarea "x"
type textarea "Thank you for yu"
type textarea "x"
type textarea "Thank you for yur"
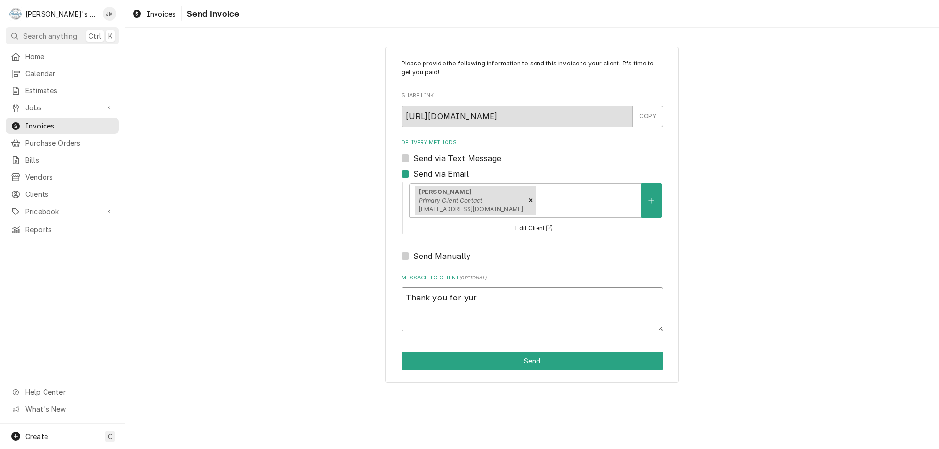
type textarea "x"
type textarea "Thank you for yur"
type textarea "x"
type textarea "Thank you for yur"
type textarea "x"
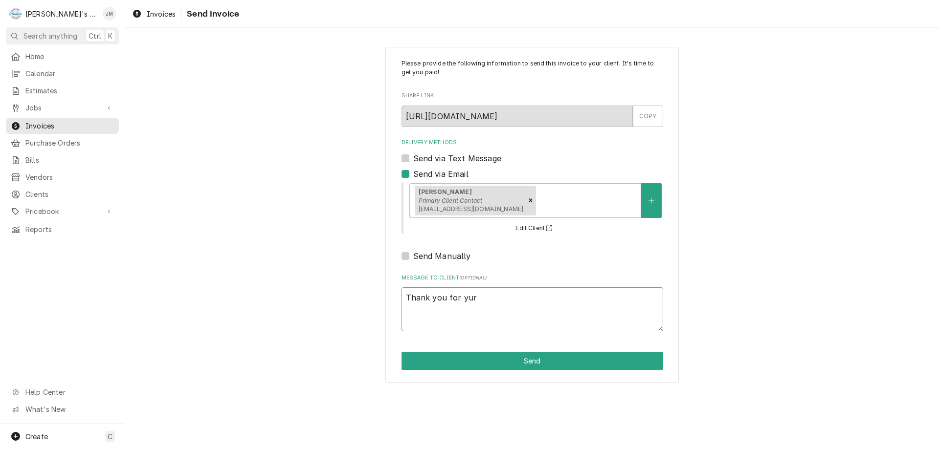
type textarea "Thank you for yu"
type textarea "x"
type textarea "Thank you for y"
type textarea "x"
type textarea "Thank you for yo"
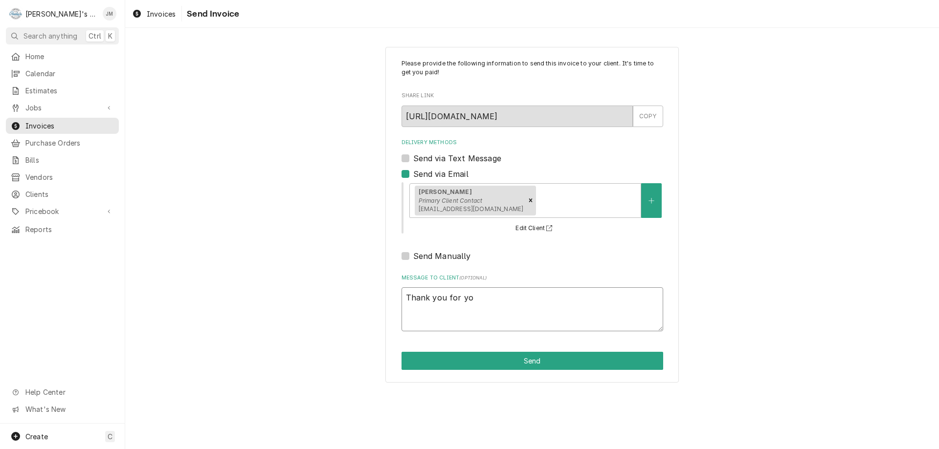
type textarea "x"
type textarea "Thank you for you"
type textarea "x"
type textarea "Thank you for your"
type textarea "x"
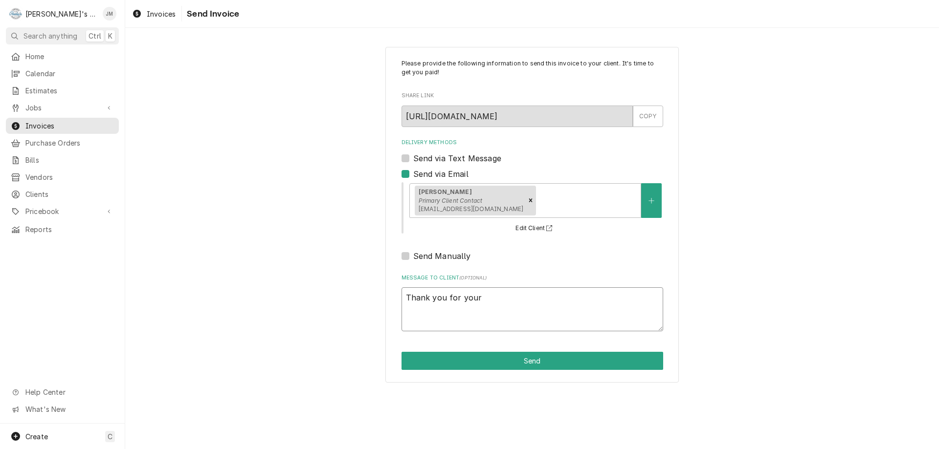
type textarea "Thank you for your"
type textarea "x"
type textarea "Thank you for your b"
type textarea "x"
type textarea "Thank you for your bu"
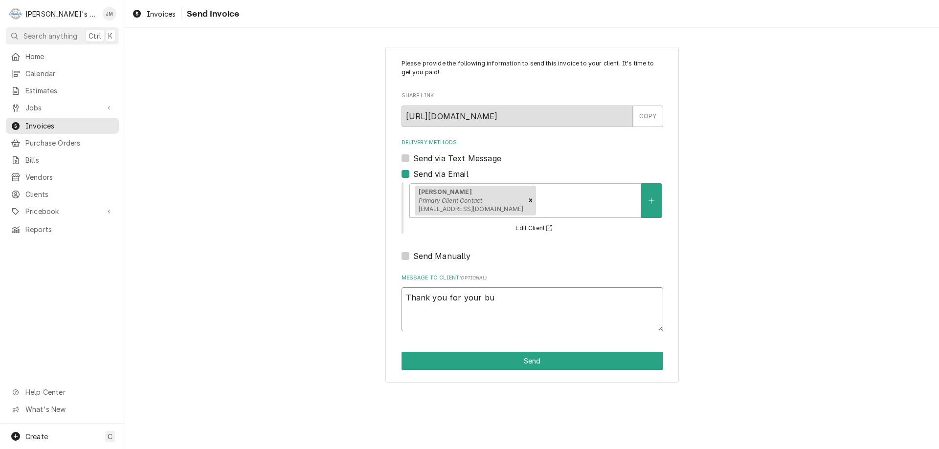
type textarea "x"
type textarea "Thank you for your bus"
type textarea "x"
type textarea "Thank you for your busi"
type textarea "x"
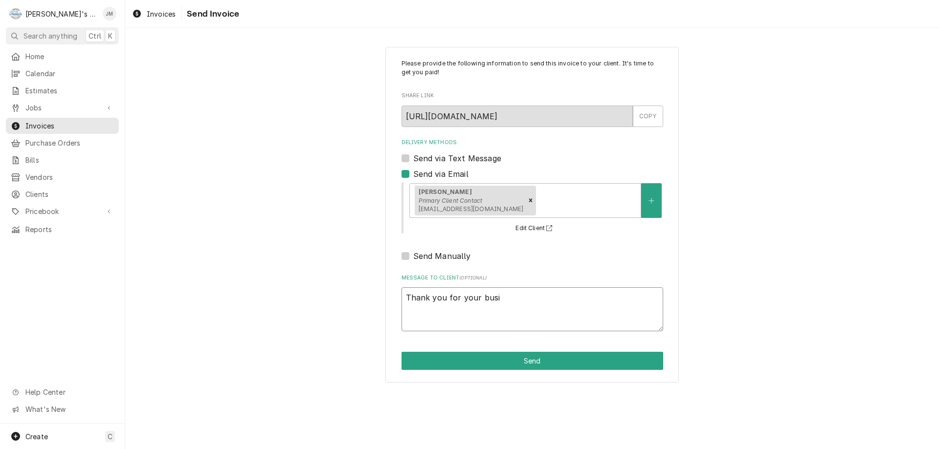
type textarea "Thank you for your busin"
type textarea "x"
type textarea "Thank you for your busine"
type textarea "x"
type textarea "Thank you for your busines"
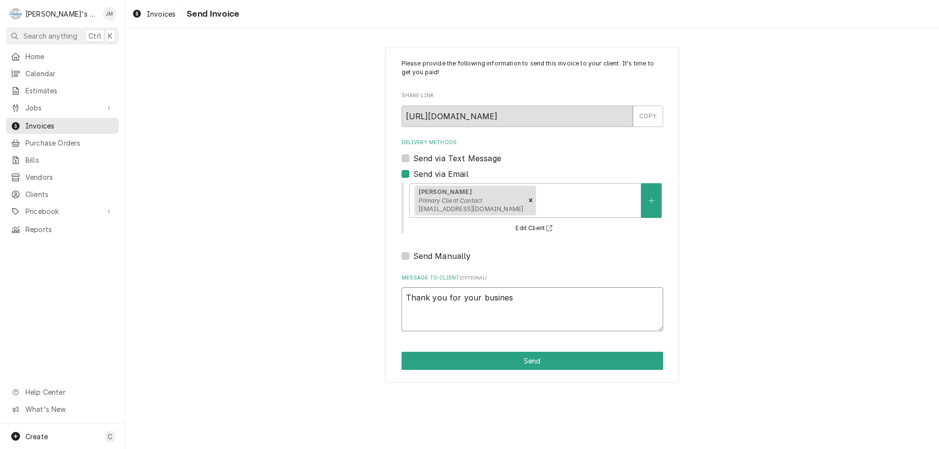
type textarea "x"
type textarea "Thank you for your business"
type textarea "x"
type textarea "Thank you for your business."
type textarea "x"
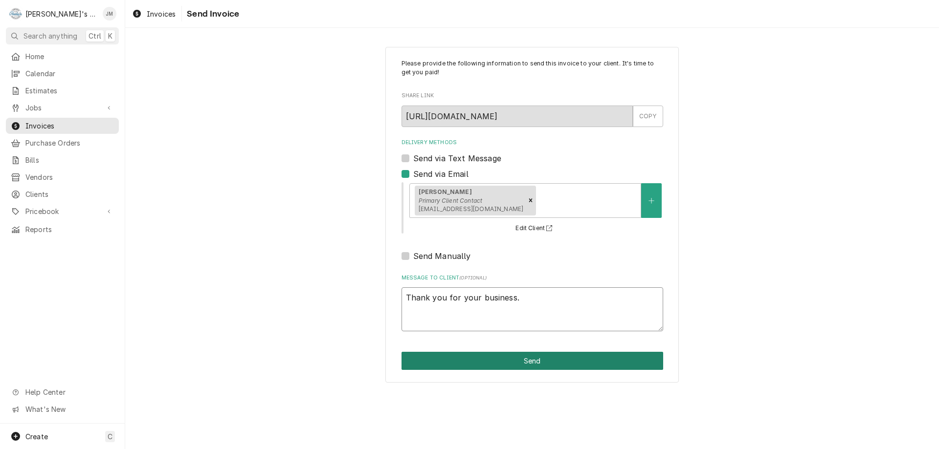
type textarea "Thank you for your business."
click at [540, 363] on button "Send" at bounding box center [533, 361] width 262 height 18
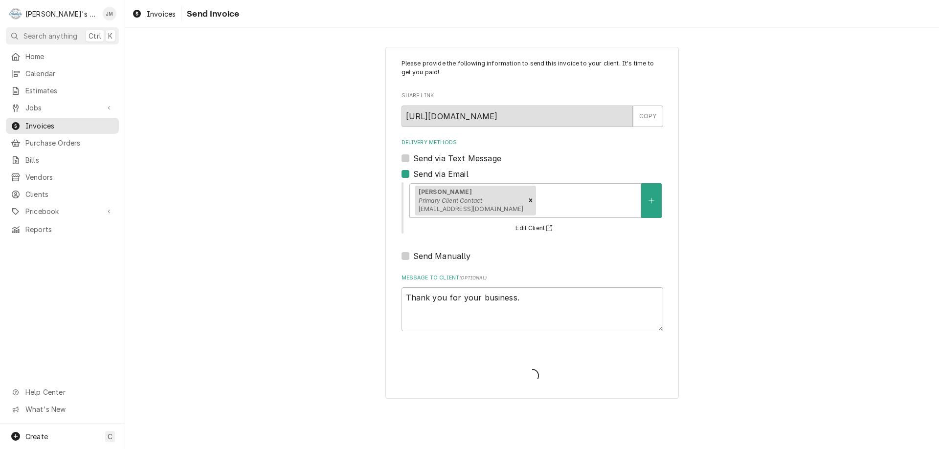
type textarea "x"
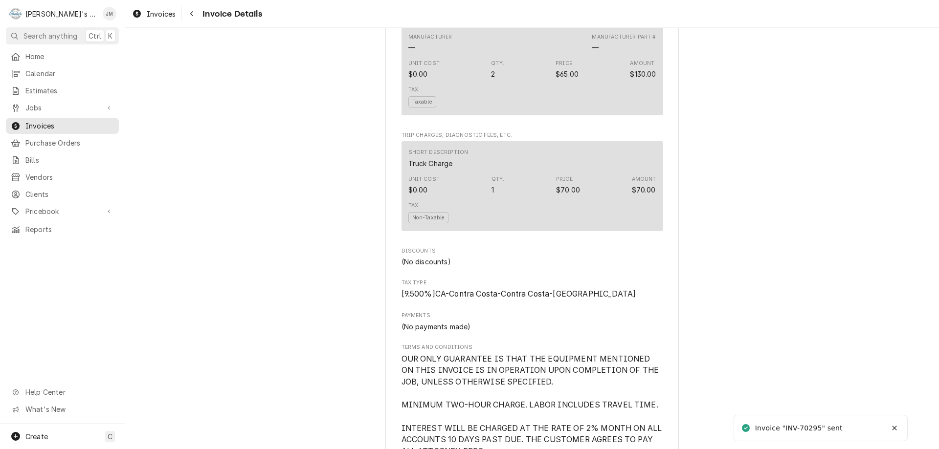
scroll to position [1593, 0]
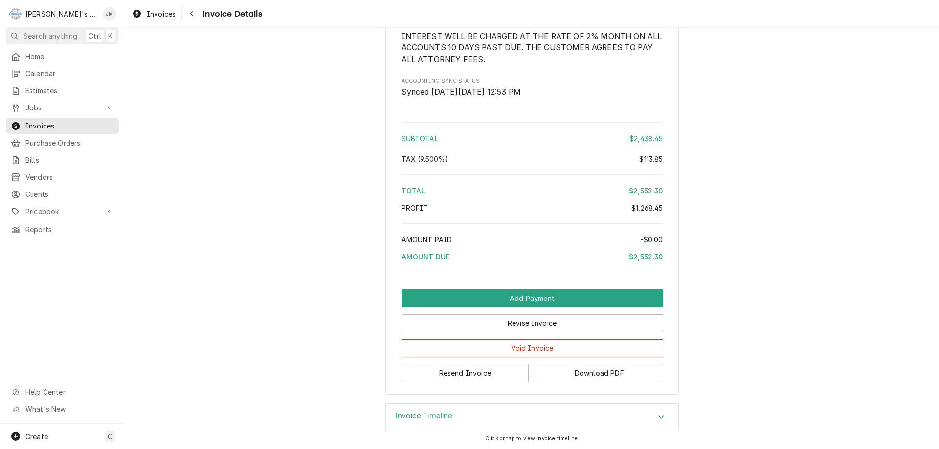
click at [406, 419] on h3 "Invoice Timeline" at bounding box center [424, 416] width 57 height 9
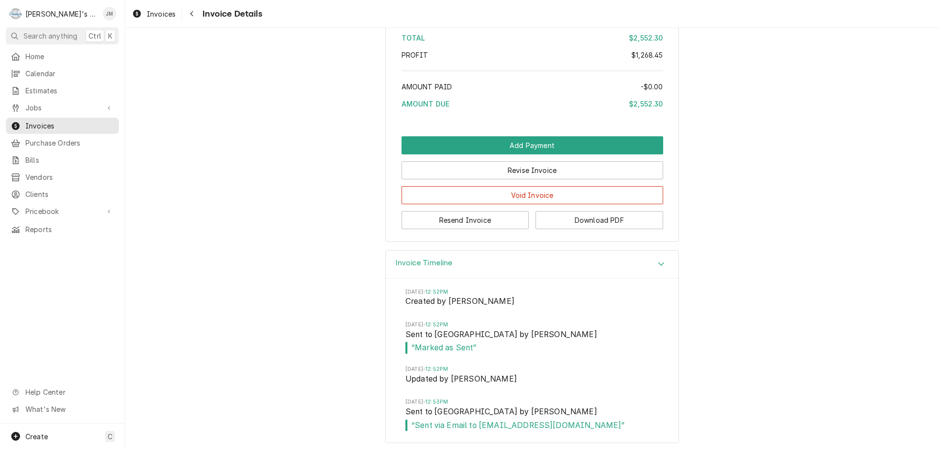
scroll to position [1750, 0]
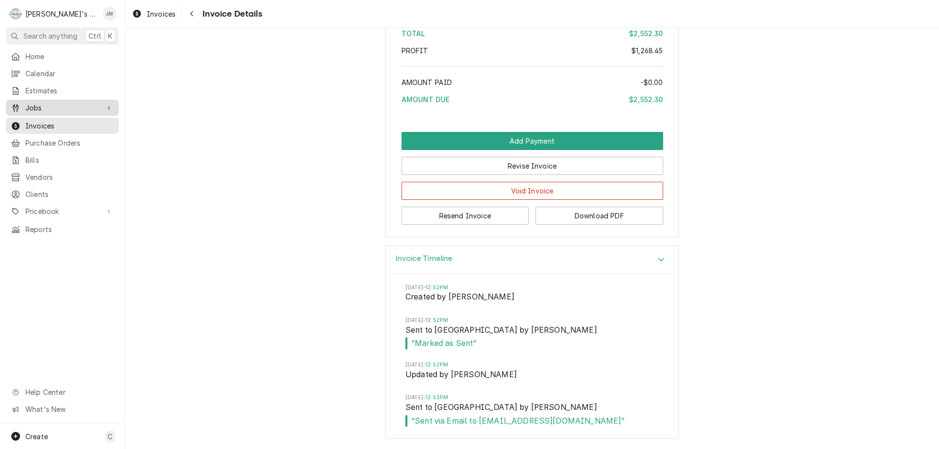
click at [22, 103] on div "Jobs" at bounding box center [55, 108] width 89 height 10
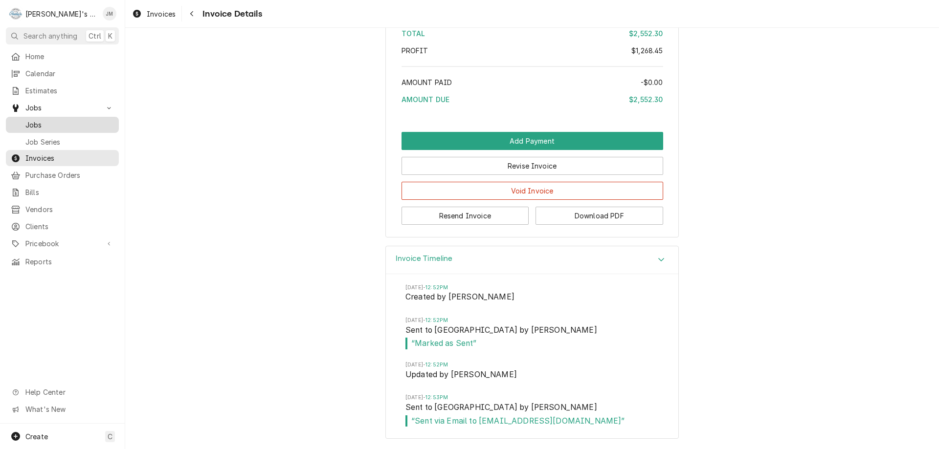
click at [35, 120] on span "Jobs" at bounding box center [69, 125] width 89 height 10
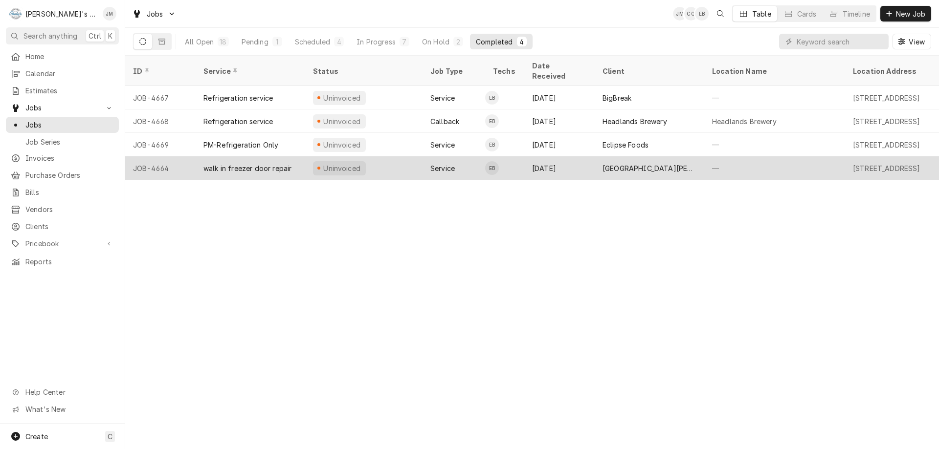
click at [628, 163] on div "[GEOGRAPHIC_DATA][PERSON_NAME]" at bounding box center [650, 168] width 94 height 10
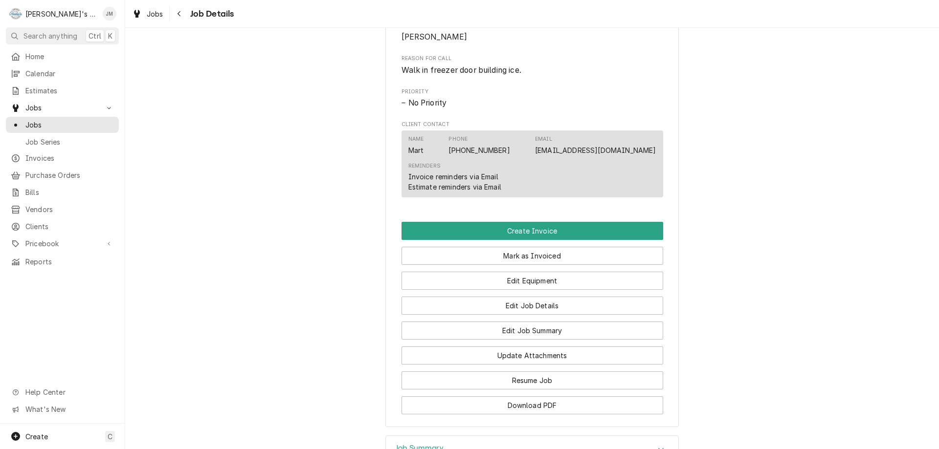
scroll to position [577, 0]
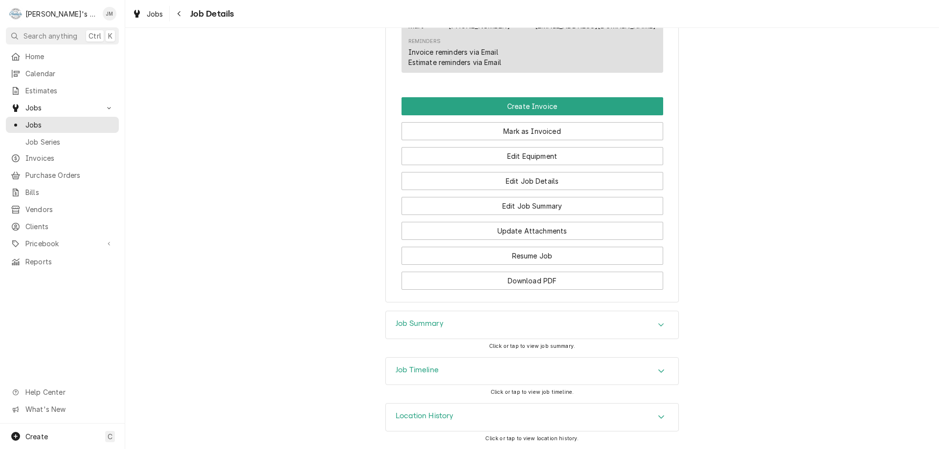
click at [433, 322] on h3 "Job Summary" at bounding box center [420, 323] width 48 height 9
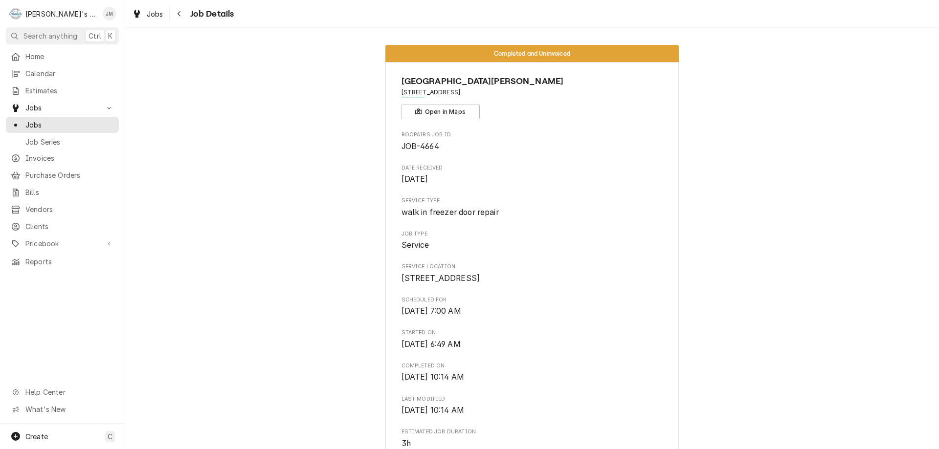
scroll to position [0, 0]
click at [28, 117] on link "Jobs" at bounding box center [62, 125] width 113 height 16
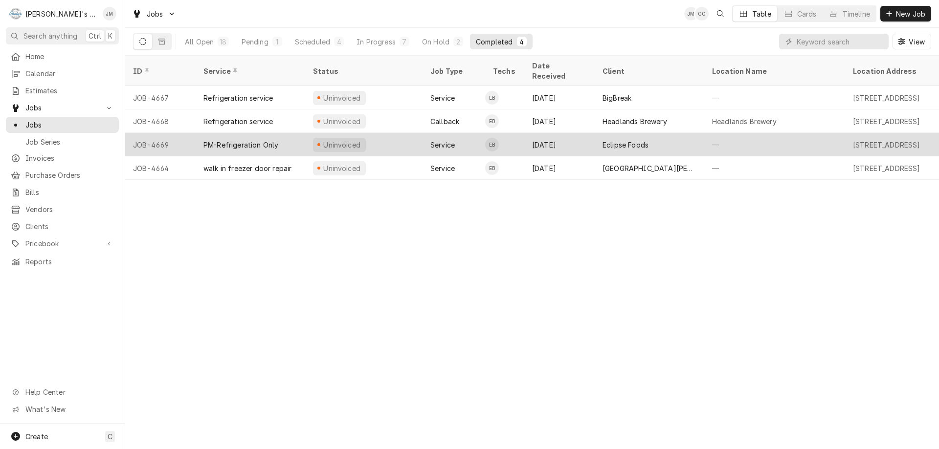
click at [635, 140] on div "Eclipse Foods" at bounding box center [626, 145] width 46 height 10
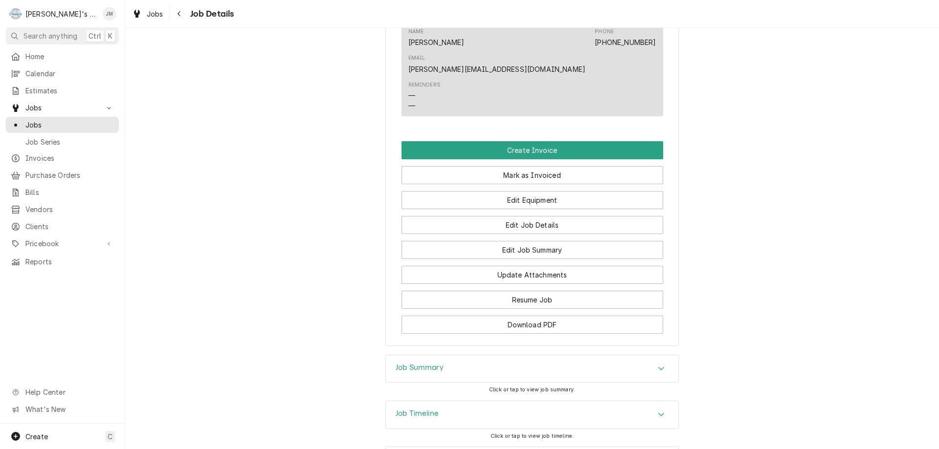
scroll to position [587, 0]
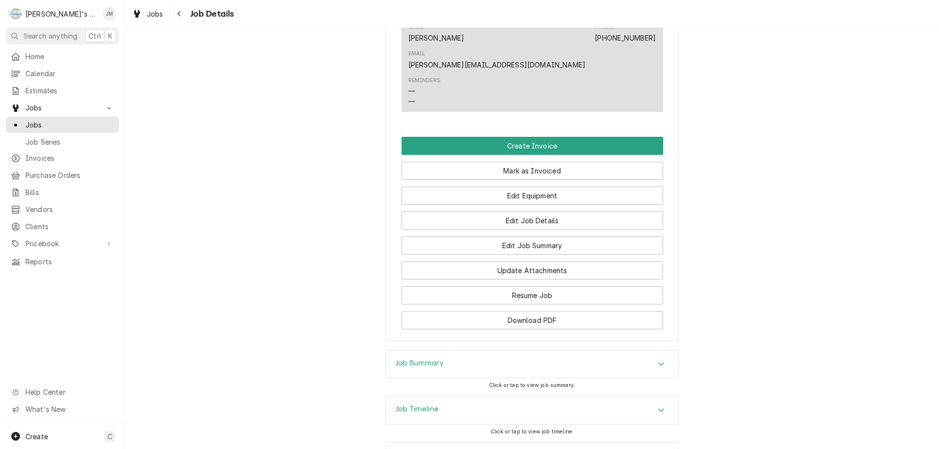
click at [437, 359] on h3 "Job Summary" at bounding box center [420, 363] width 48 height 9
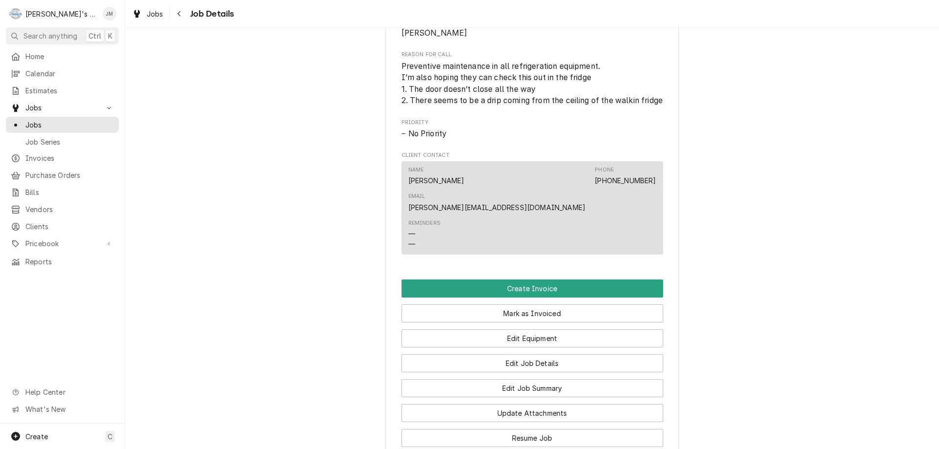
scroll to position [440, 0]
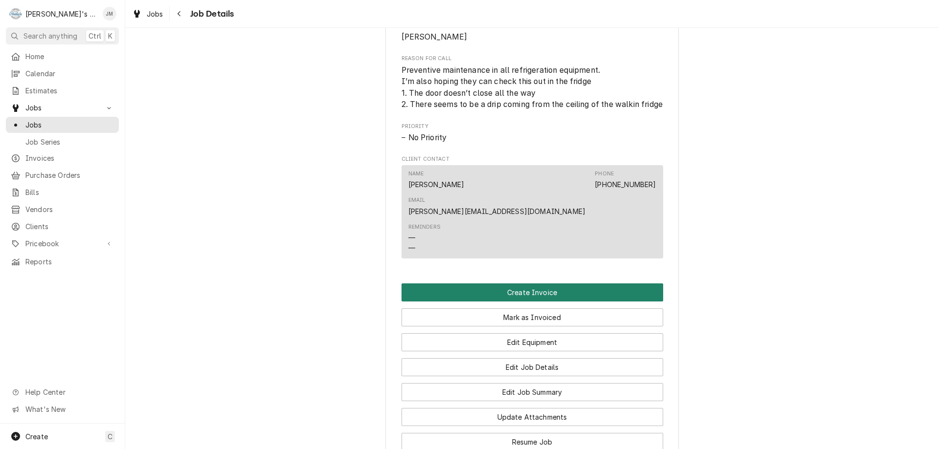
click at [541, 290] on button "Create Invoice" at bounding box center [533, 293] width 262 height 18
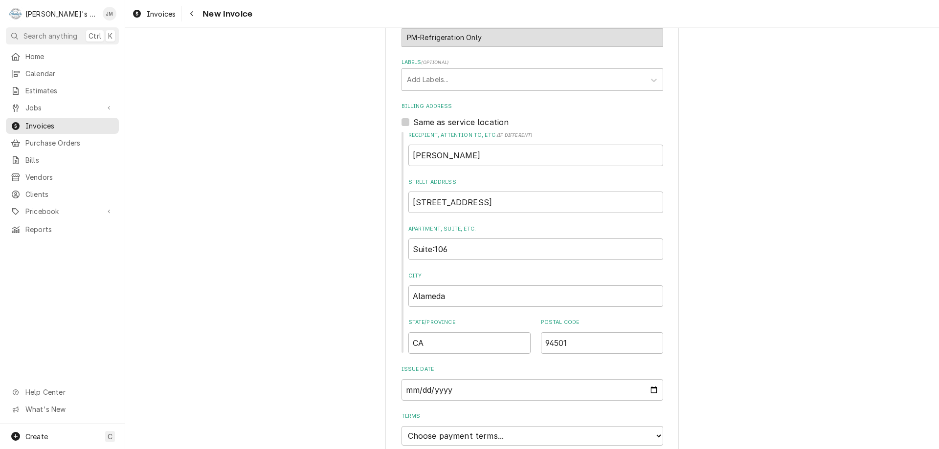
scroll to position [372, 0]
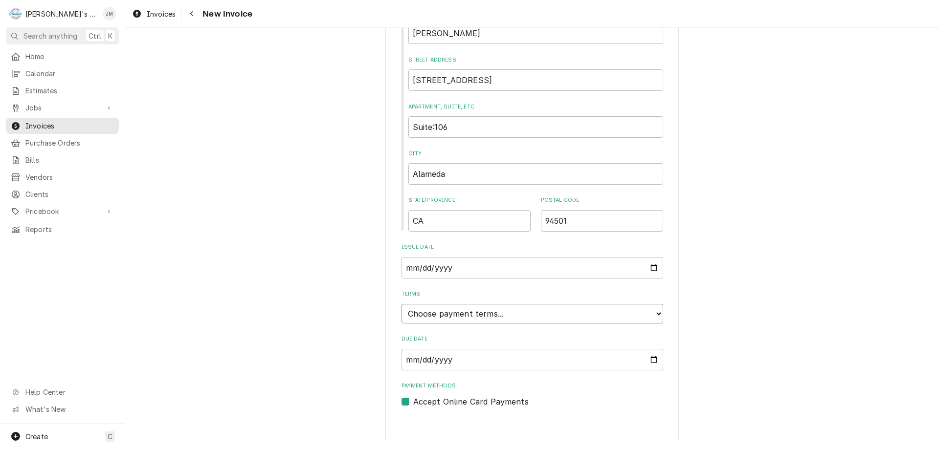
click at [581, 317] on select "Choose payment terms... Same Day Net 7 Net 14 Net 21 Net 30 Net 45 Net 60 Net 90" at bounding box center [533, 314] width 262 height 20
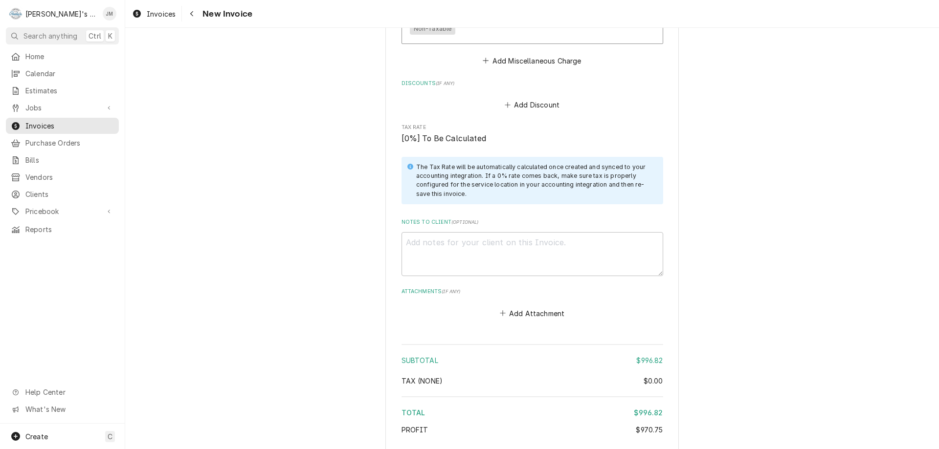
scroll to position [1635, 0]
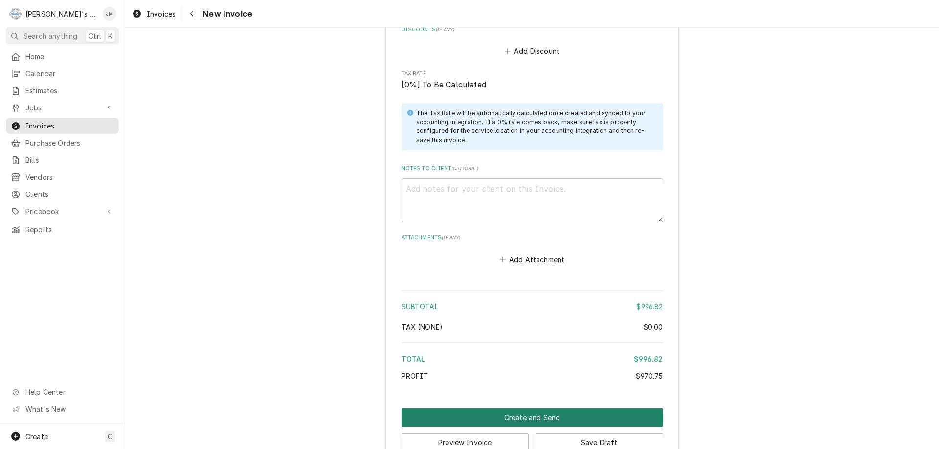
click at [525, 409] on button "Create and Send" at bounding box center [533, 418] width 262 height 18
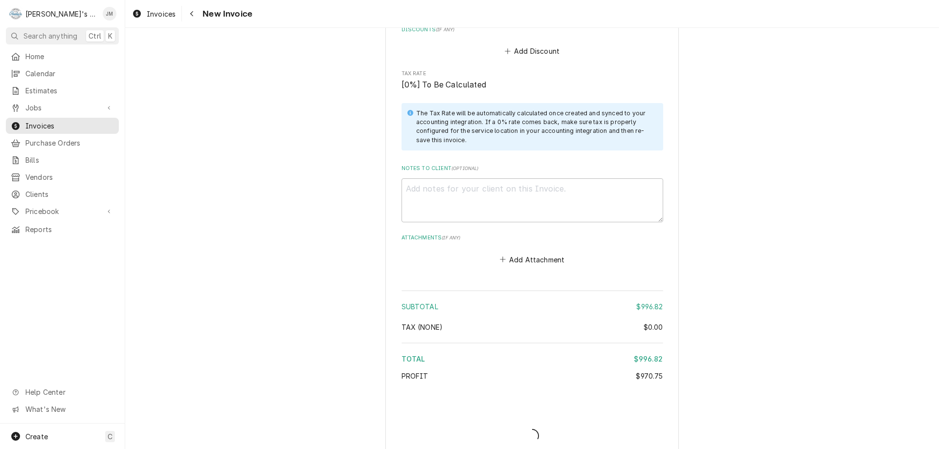
scroll to position [1629, 0]
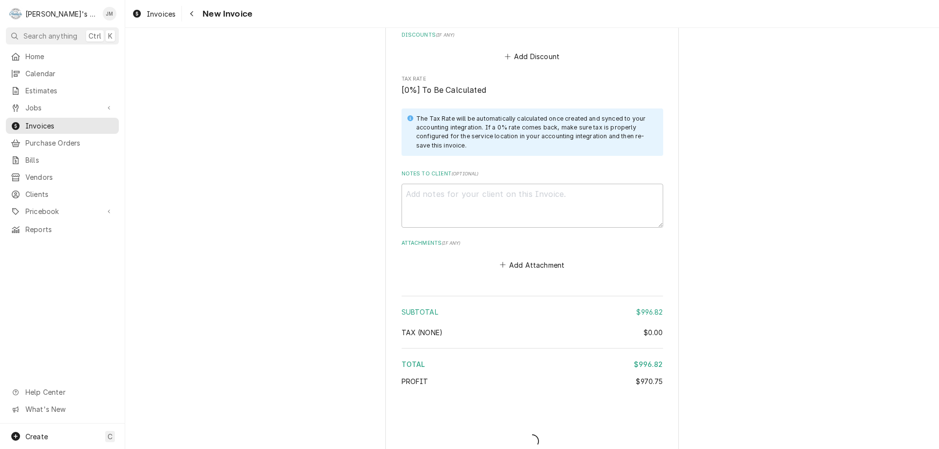
type textarea "x"
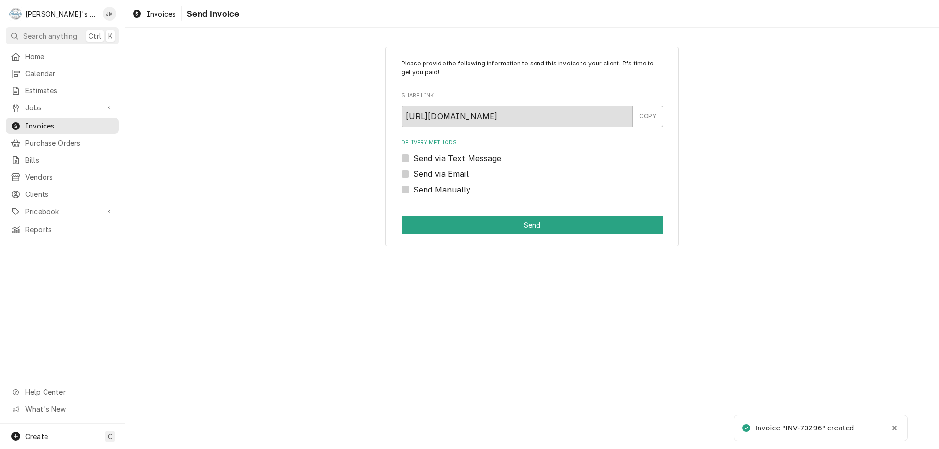
click at [422, 172] on label "Send via Email" at bounding box center [440, 174] width 55 height 12
click at [422, 172] on input "Send via Email" at bounding box center [544, 179] width 262 height 22
checkbox input "true"
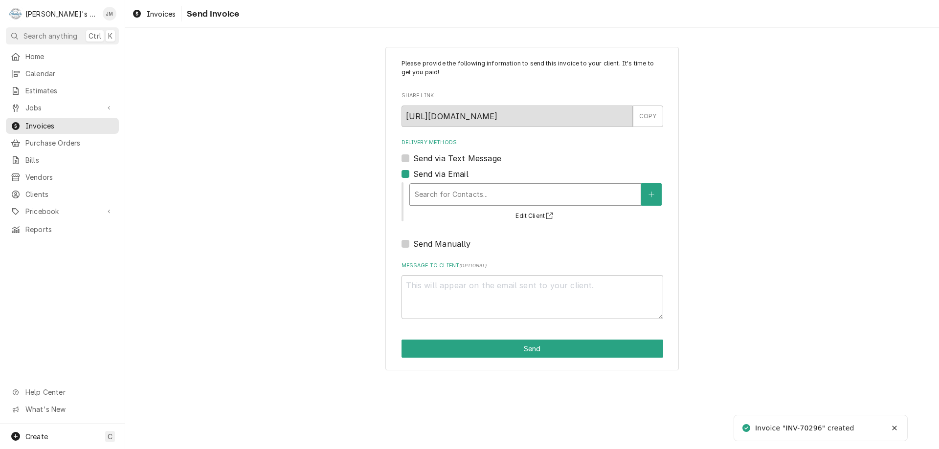
type textarea "x"
click at [448, 192] on div "Delivery Methods" at bounding box center [525, 195] width 221 height 18
click at [413, 174] on label "Send via Email" at bounding box center [440, 174] width 55 height 12
click at [413, 174] on input "Send via Email" at bounding box center [544, 179] width 262 height 22
checkbox input "false"
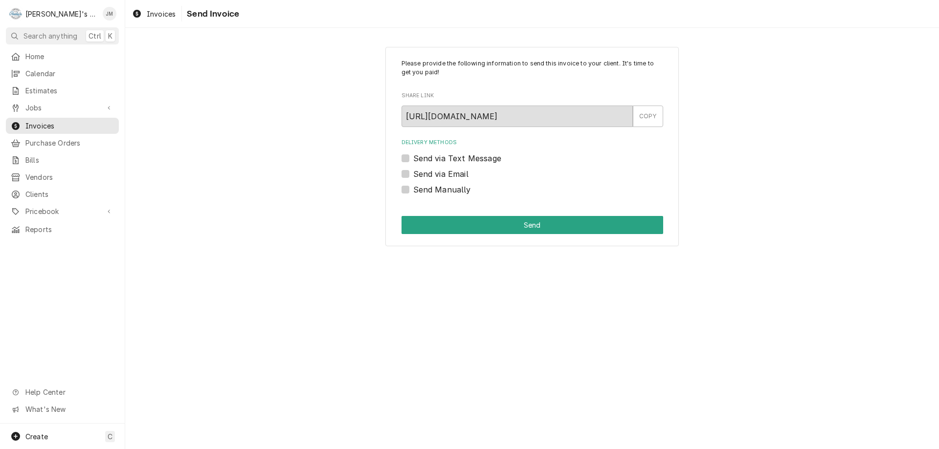
click at [440, 191] on label "Send Manually" at bounding box center [442, 190] width 58 height 12
click at [440, 191] on input "Send Manually" at bounding box center [544, 195] width 262 height 22
checkbox input "true"
click at [471, 224] on button "Send" at bounding box center [533, 225] width 262 height 18
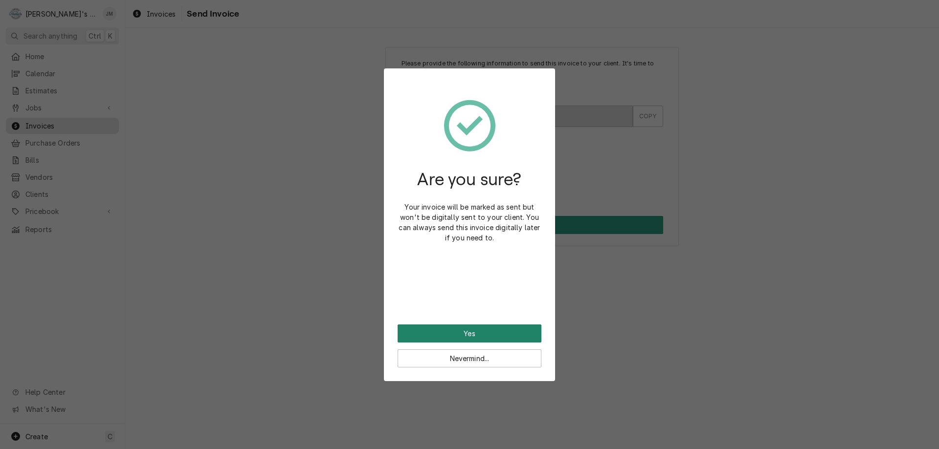
click at [464, 326] on button "Yes" at bounding box center [470, 334] width 144 height 18
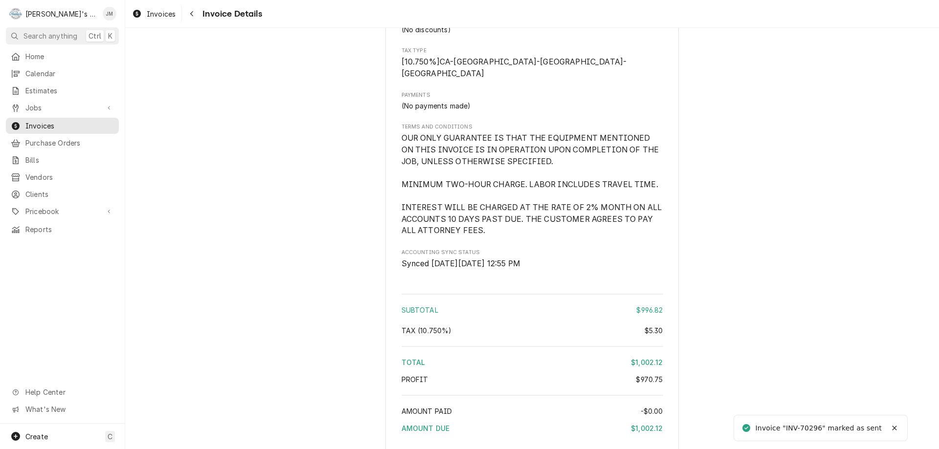
scroll to position [1427, 0]
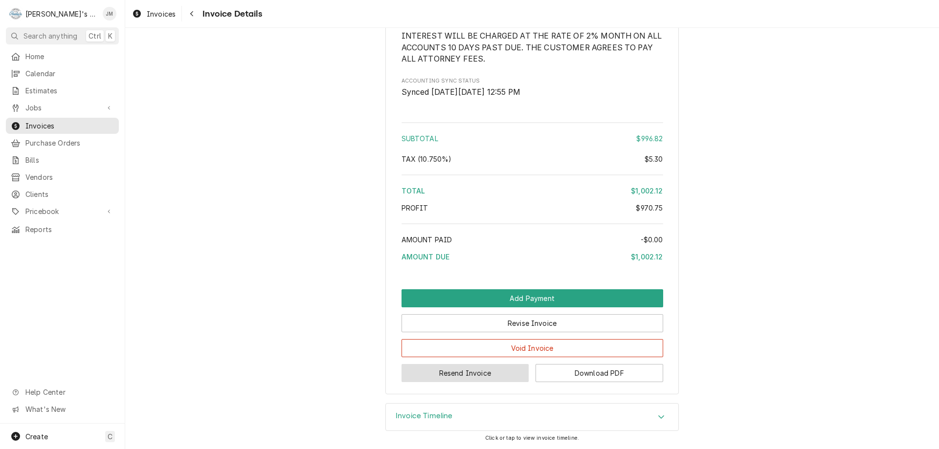
click at [483, 371] on button "Resend Invoice" at bounding box center [466, 373] width 128 height 18
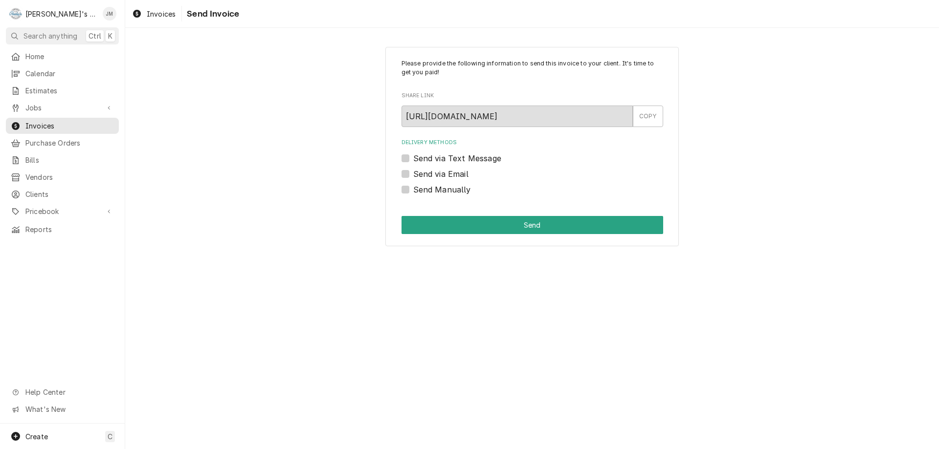
click at [463, 177] on label "Send via Email" at bounding box center [440, 174] width 55 height 12
click at [463, 177] on input "Send via Email" at bounding box center [544, 179] width 262 height 22
checkbox input "true"
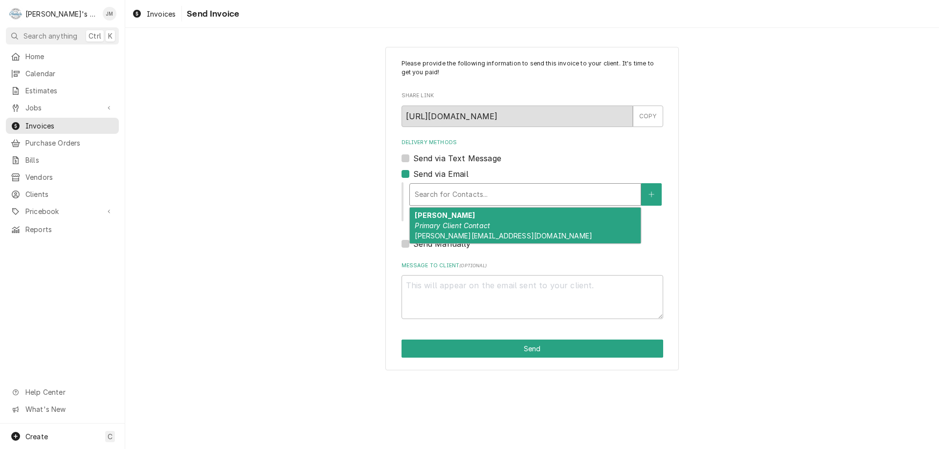
click at [471, 194] on div "Delivery Methods" at bounding box center [525, 195] width 221 height 18
click at [458, 224] on em "Primary Client Contact" at bounding box center [452, 226] width 75 height 8
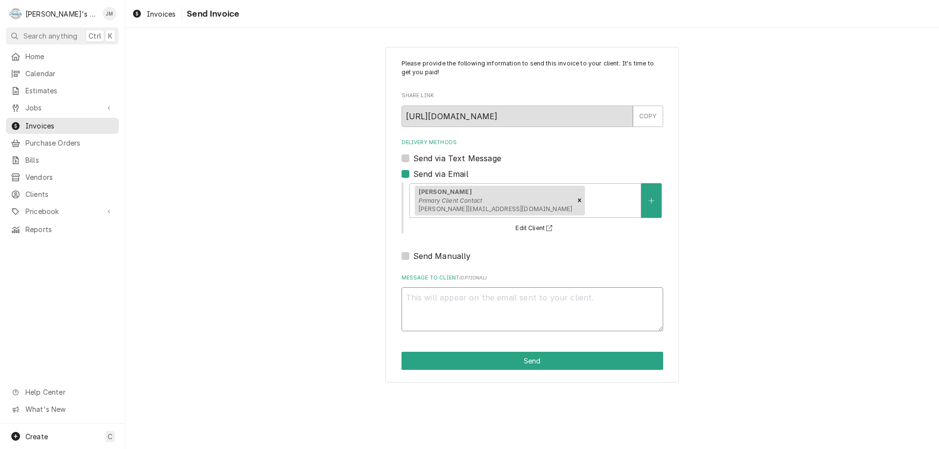
click at [464, 293] on textarea "Message to Client ( optional )" at bounding box center [533, 310] width 262 height 44
type textarea "x"
type textarea "T"
type textarea "x"
type textarea "Th"
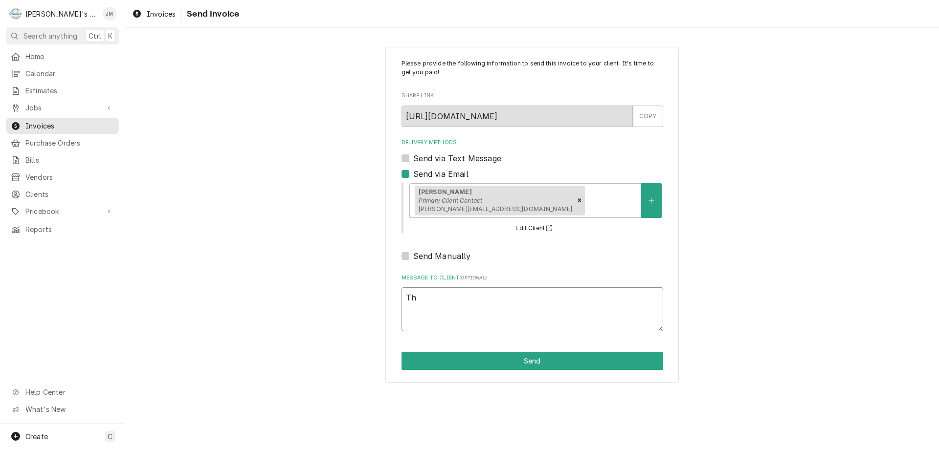
type textarea "x"
type textarea "Tha"
type textarea "x"
type textarea "Thank"
type textarea "x"
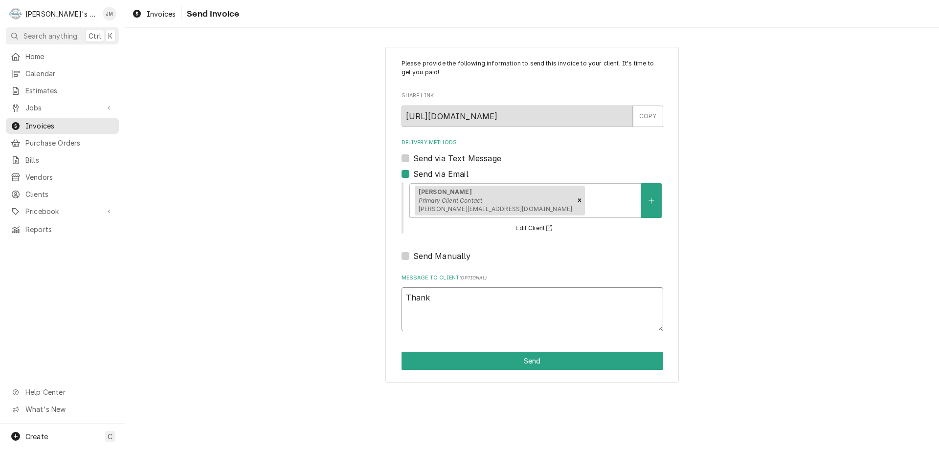
type textarea "Thank"
type textarea "x"
type textarea "Thank y"
type textarea "x"
type textarea "Thank yo"
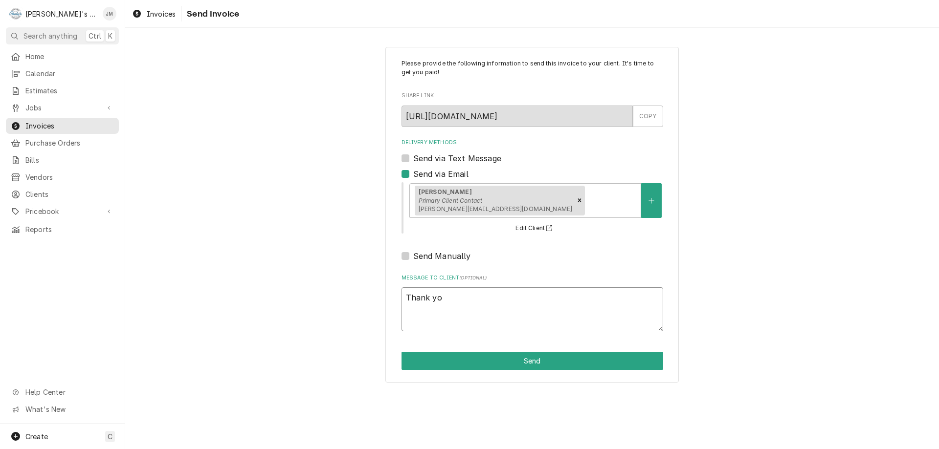
type textarea "x"
type textarea "Thank yo"
type textarea "x"
type textarea "Thank yo"
type textarea "x"
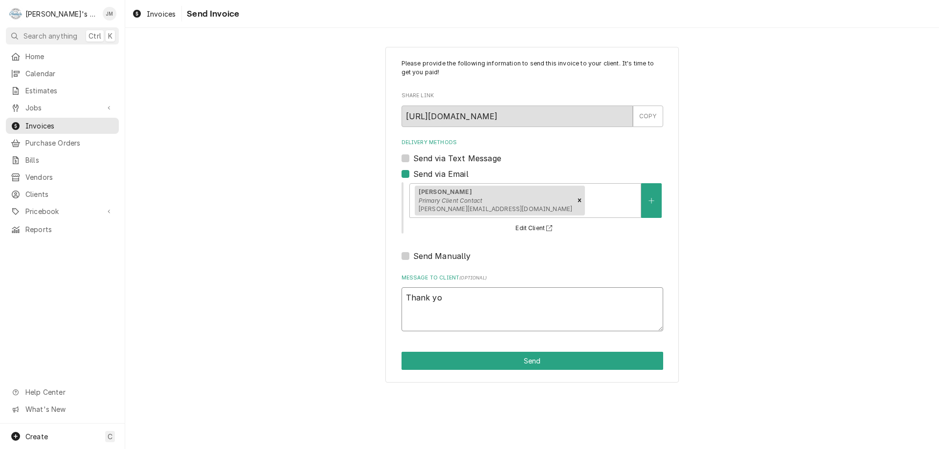
type textarea "Thank you"
type textarea "x"
type textarea "Thank you"
type textarea "x"
type textarea "Thank you f"
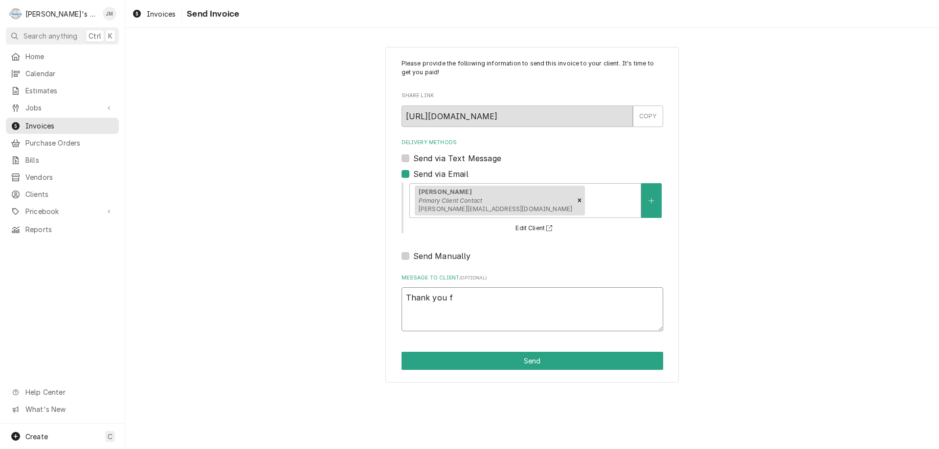
type textarea "x"
type textarea "Thank you fo"
type textarea "x"
type textarea "Thank you for"
type textarea "x"
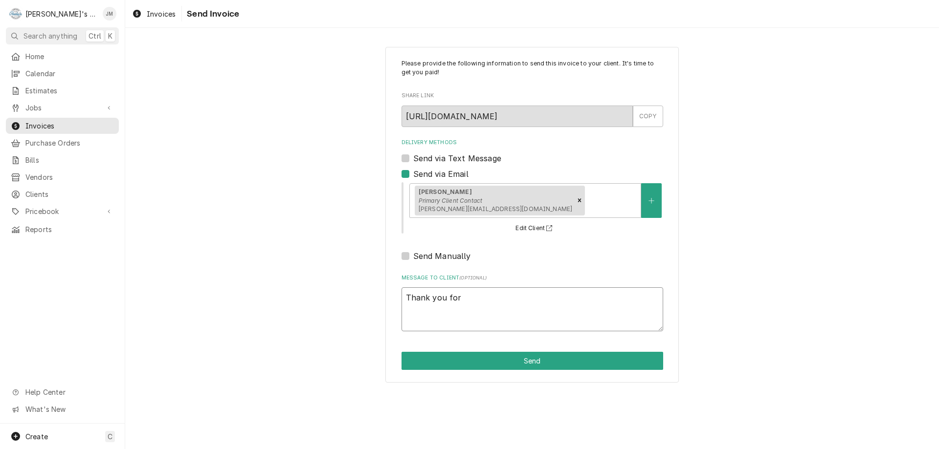
type textarea "Thank you for"
type textarea "x"
type textarea "Thank you for y"
type textarea "x"
type textarea "Thank you for yo"
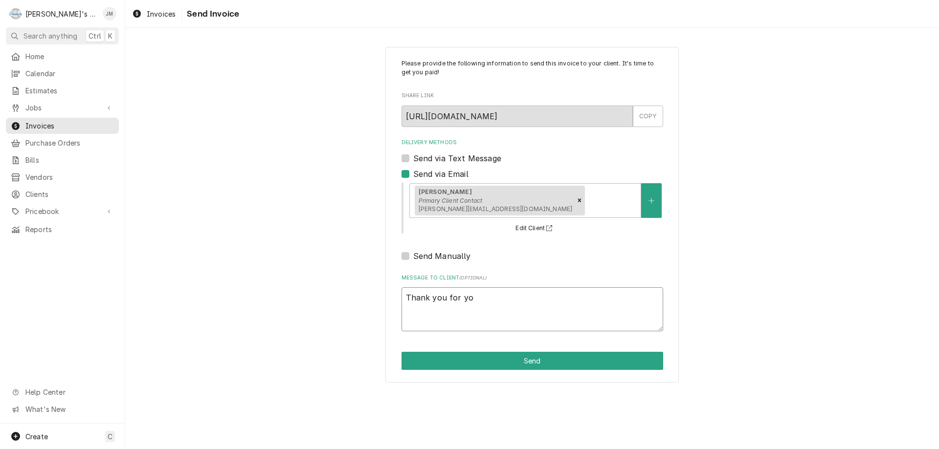
type textarea "x"
type textarea "Thank you for you"
type textarea "x"
type textarea "Thank you for your"
type textarea "x"
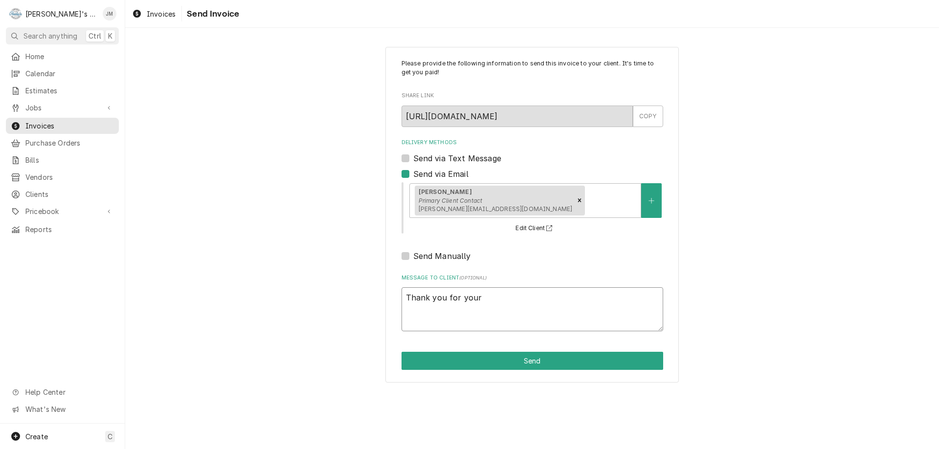
type textarea "Thank you for your"
type textarea "x"
type textarea "Thank you for your b"
type textarea "x"
type textarea "Thank you for your bu"
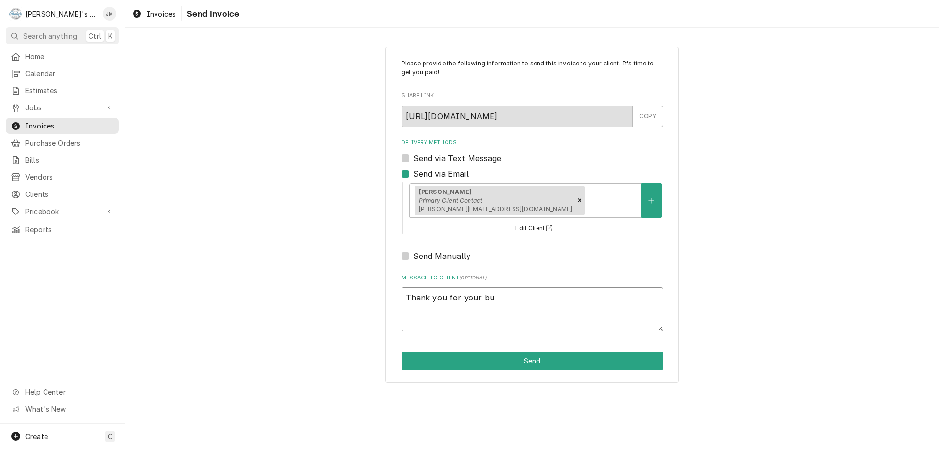
type textarea "x"
type textarea "Thank you for your bus"
type textarea "x"
type textarea "Thank you for your busi"
type textarea "x"
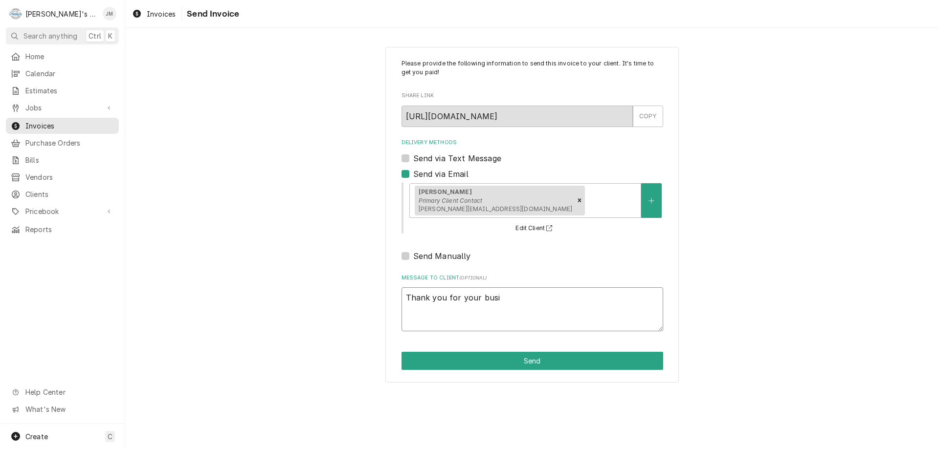
type textarea "Thank you for your busin"
type textarea "x"
type textarea "Thank you for your busine"
type textarea "x"
type textarea "Thank you for your busines"
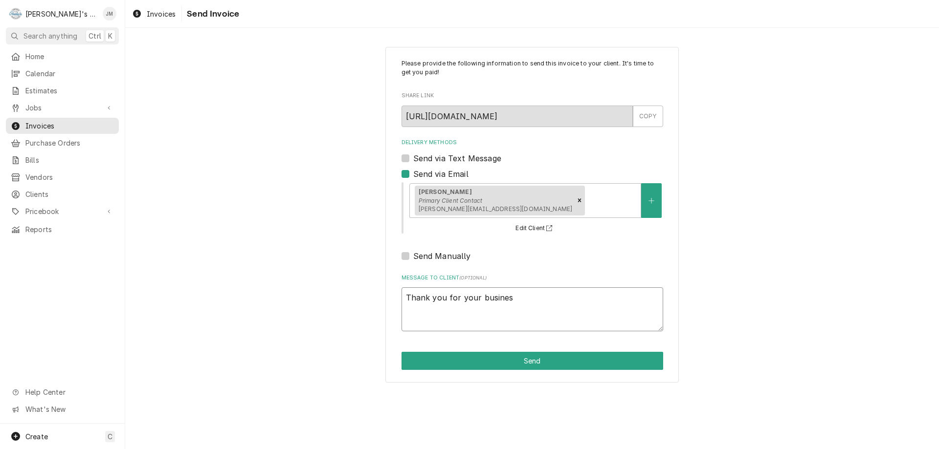
type textarea "x"
type textarea "Thank you for your business"
type textarea "x"
type textarea "Thank you for your business."
type textarea "x"
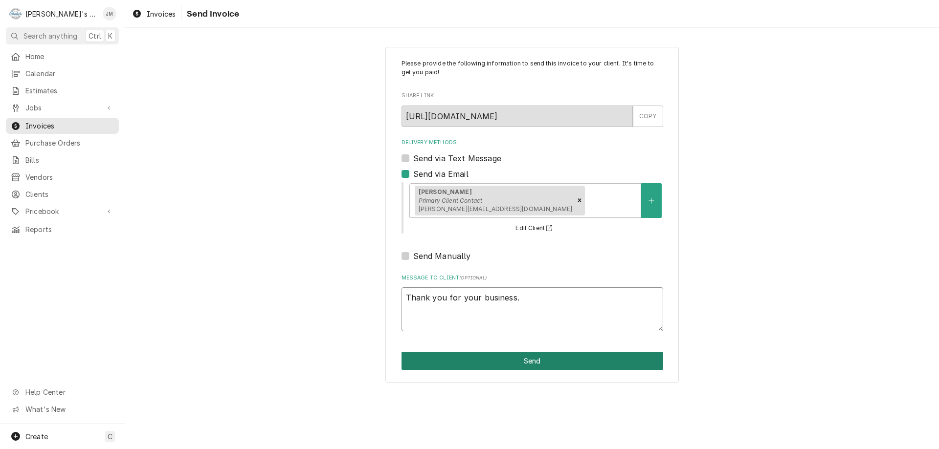
type textarea "Thank you for your business."
click at [531, 359] on button "Send" at bounding box center [533, 361] width 262 height 18
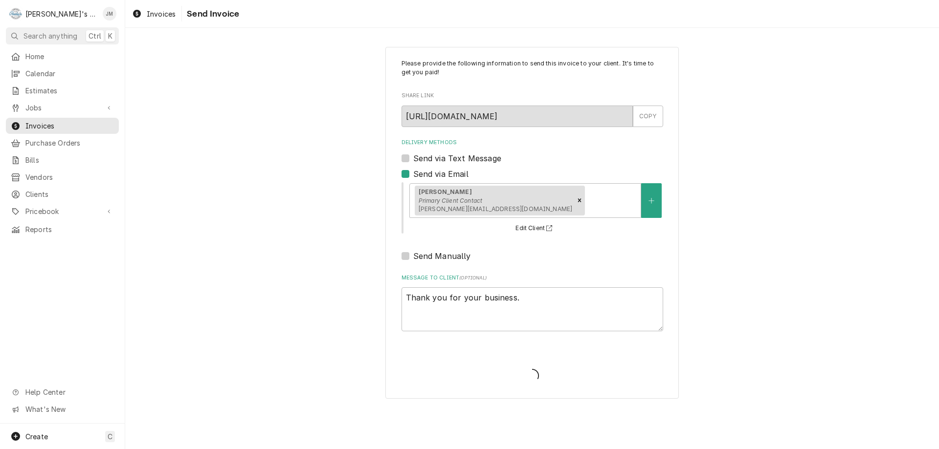
type textarea "x"
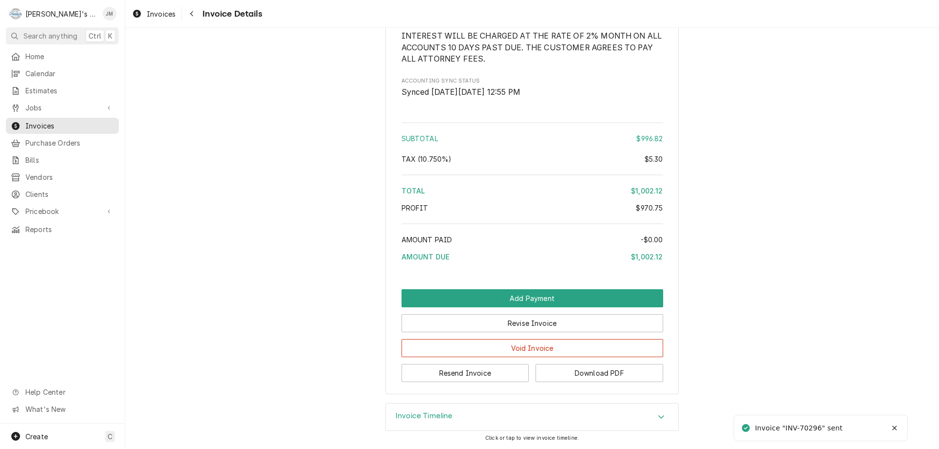
scroll to position [1427, 0]
click at [453, 418] on div "Invoice Timeline" at bounding box center [532, 417] width 292 height 27
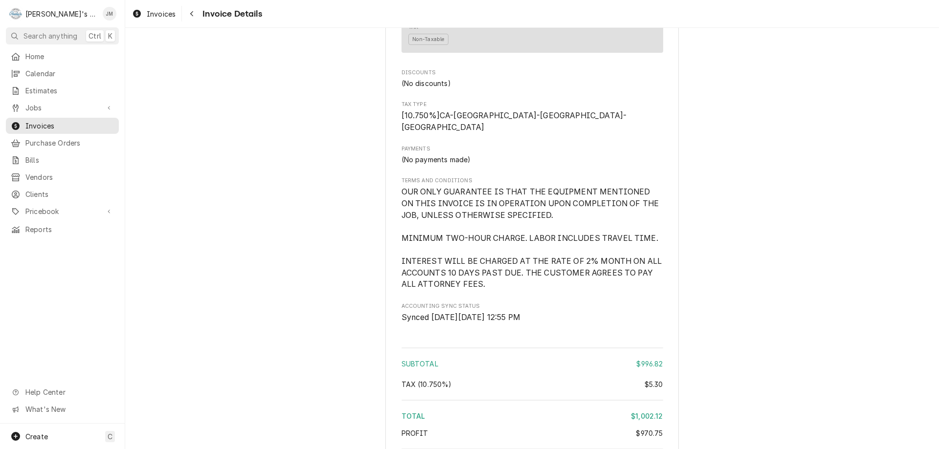
scroll to position [1160, 0]
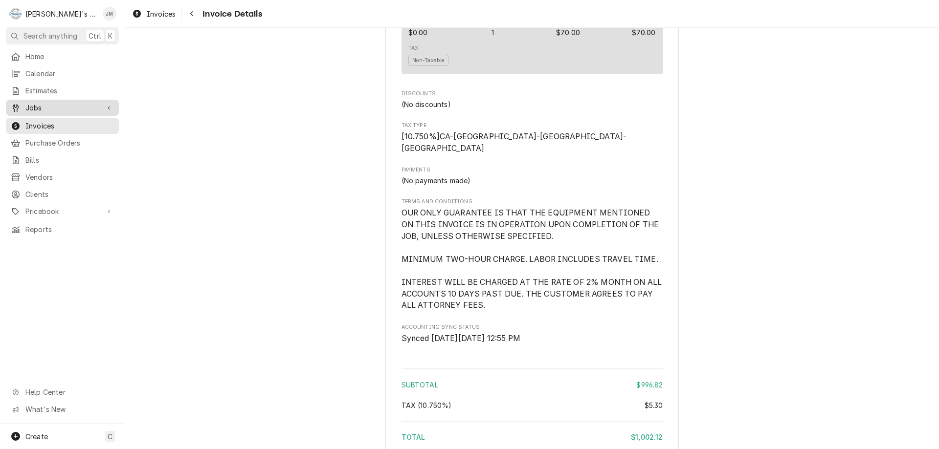
click at [40, 106] on span "Jobs" at bounding box center [62, 108] width 74 height 10
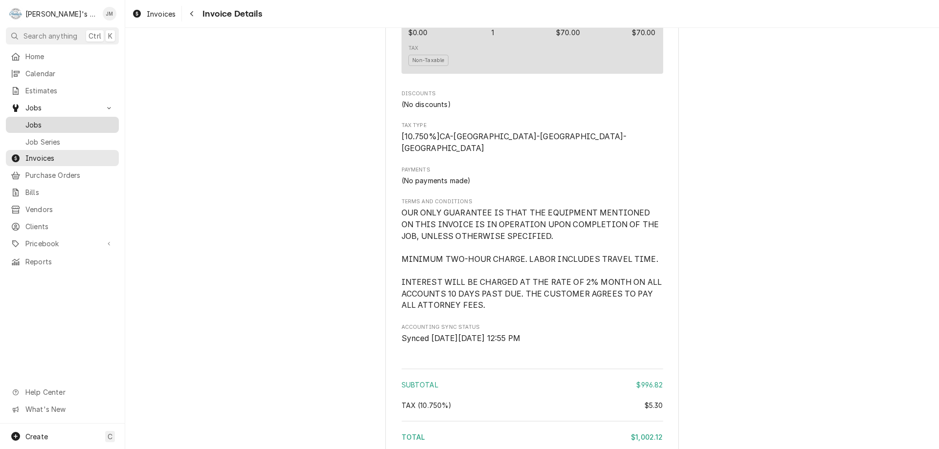
click at [42, 120] on span "Jobs" at bounding box center [69, 125] width 89 height 10
